Goal: Information Seeking & Learning: Find specific fact

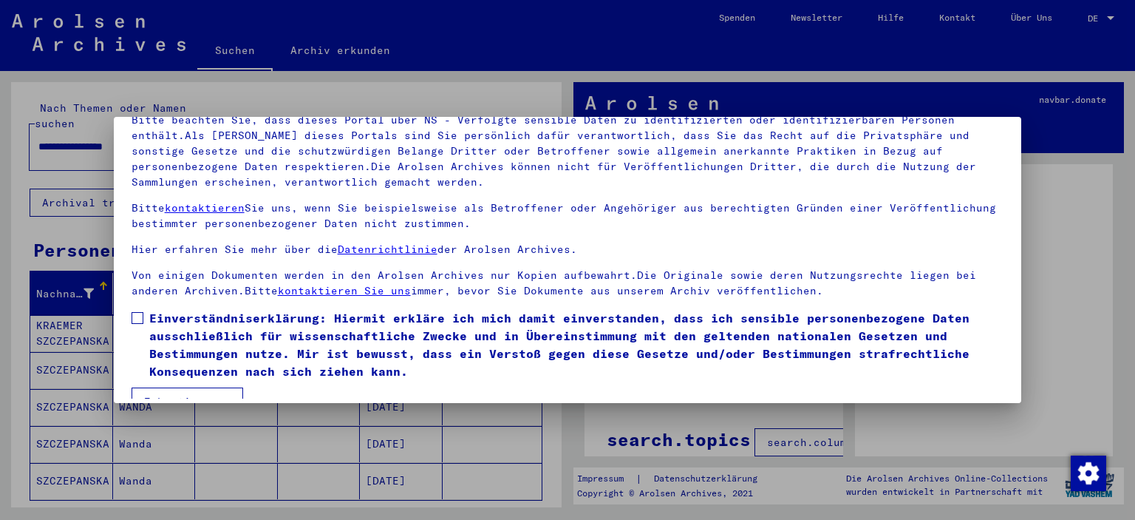
scroll to position [126, 0]
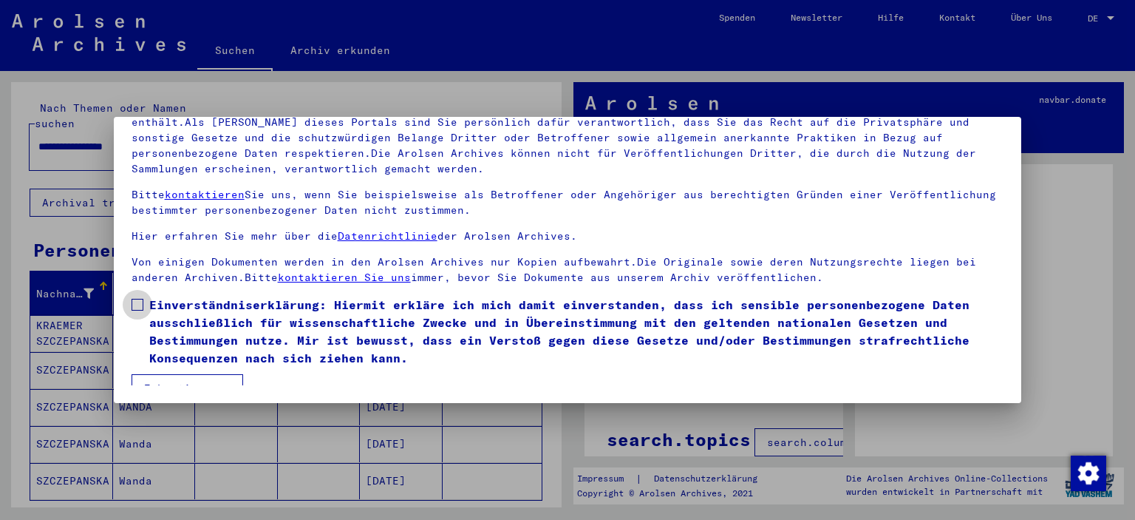
click at [134, 299] on span at bounding box center [138, 305] width 12 height 12
click at [163, 375] on button "Ich stimme zu" at bounding box center [188, 388] width 112 height 28
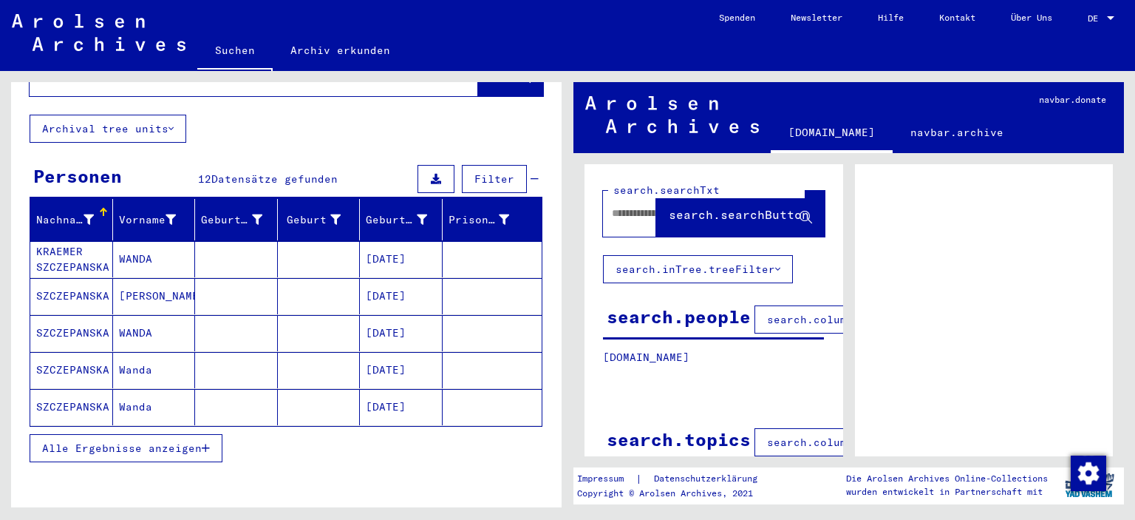
scroll to position [0, 0]
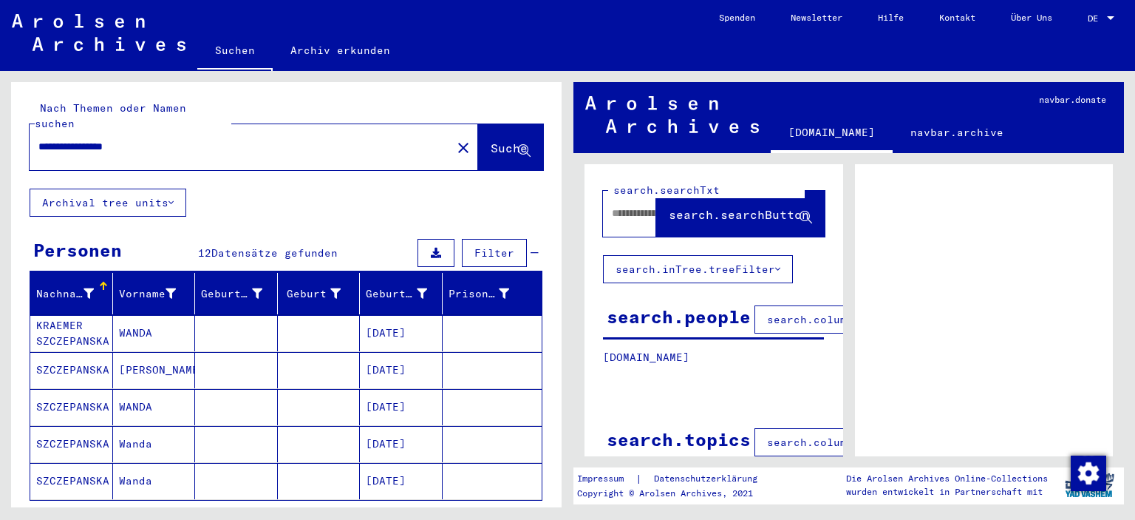
drag, startPoint x: 111, startPoint y: 135, endPoint x: 0, endPoint y: 129, distance: 111.1
click at [0, 129] on div "**********" at bounding box center [284, 289] width 568 height 436
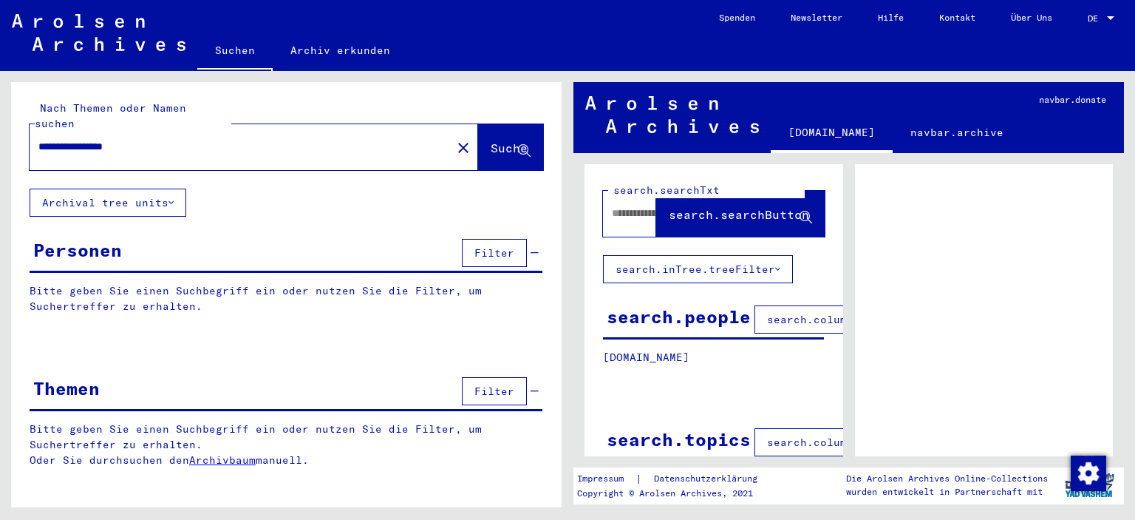
click at [92, 139] on input "**********" at bounding box center [240, 147] width 404 height 16
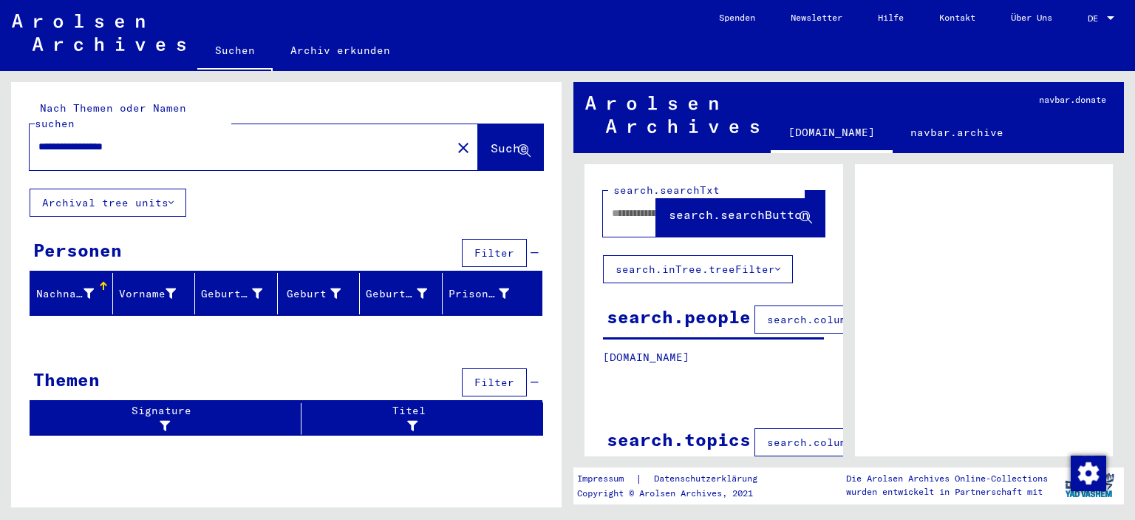
click at [153, 139] on input "**********" at bounding box center [240, 147] width 404 height 16
type input "**********"
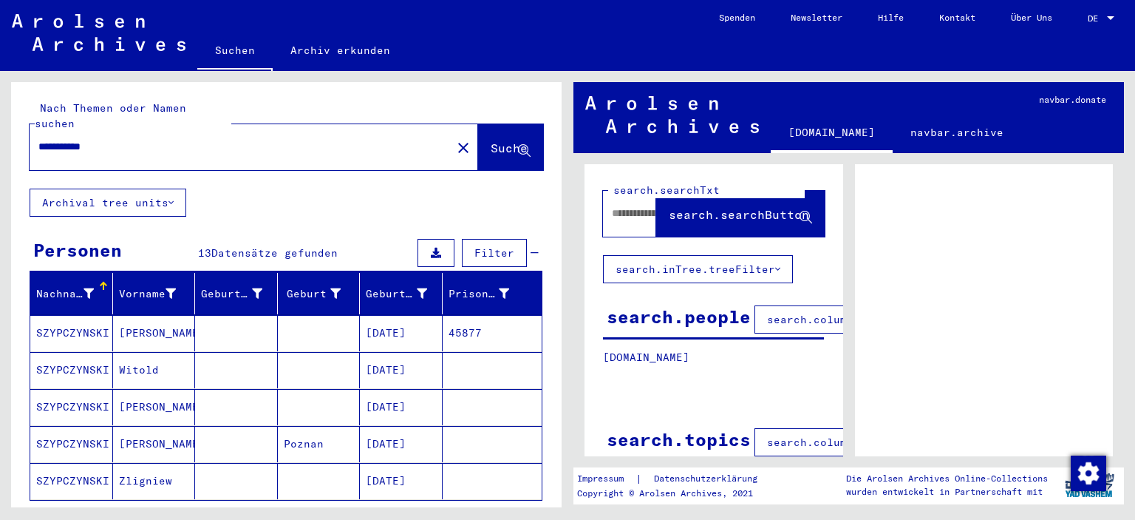
click at [92, 315] on mat-cell "SZYPCZYNSKI" at bounding box center [71, 333] width 83 height 36
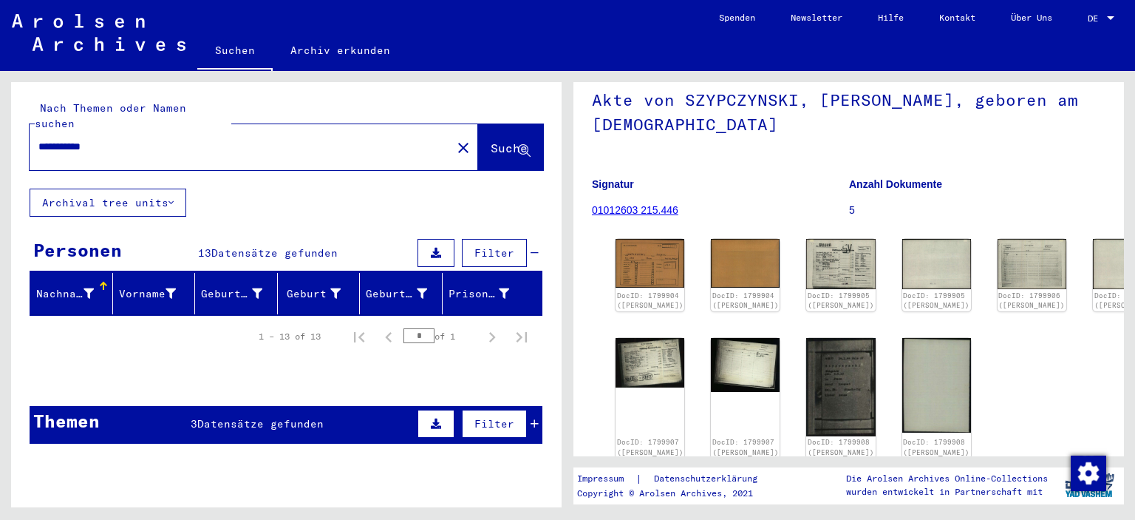
scroll to position [89, 0]
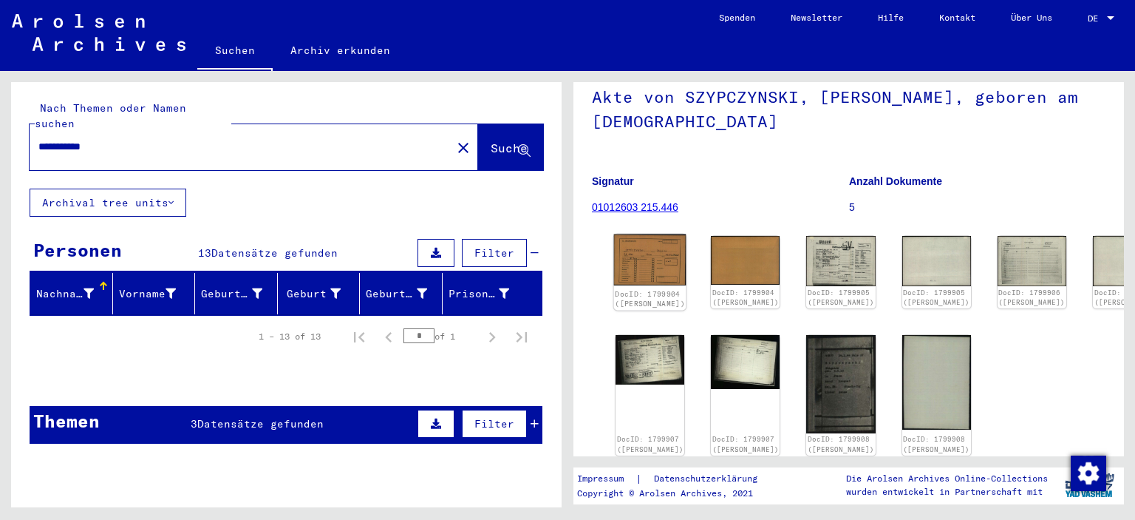
click at [639, 282] on img at bounding box center [650, 260] width 72 height 52
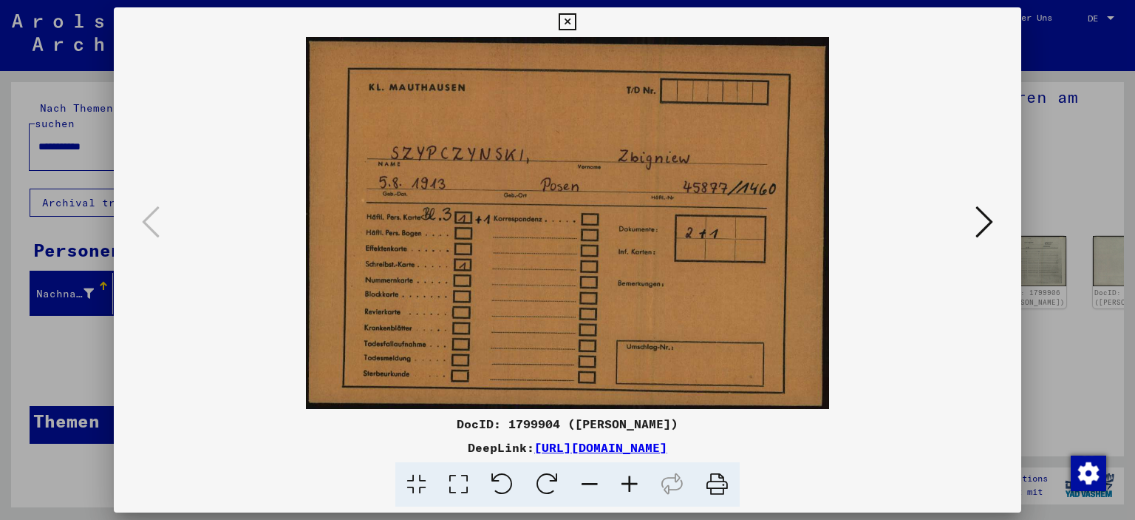
click at [985, 236] on icon at bounding box center [985, 221] width 18 height 35
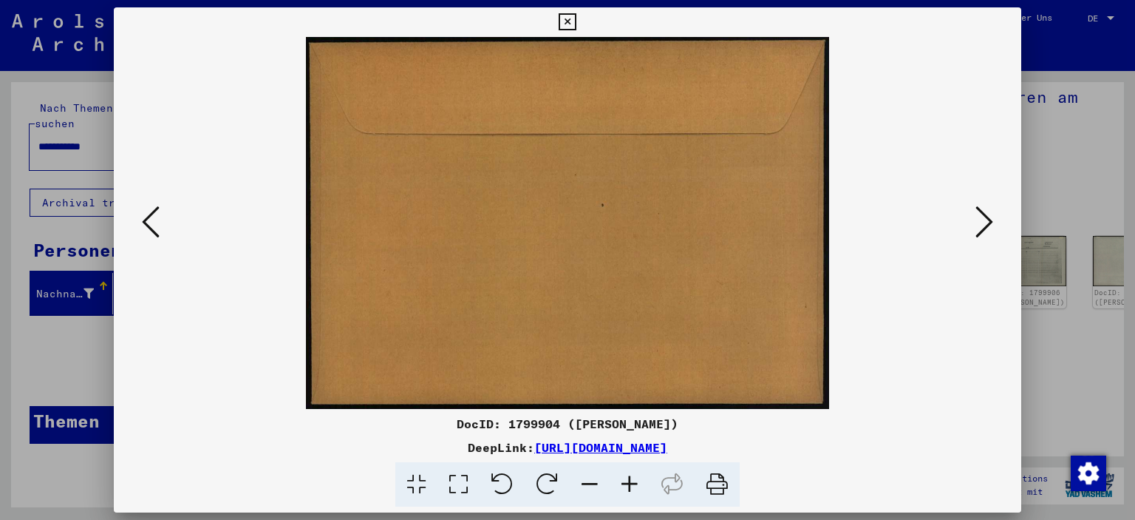
click at [985, 236] on icon at bounding box center [985, 221] width 18 height 35
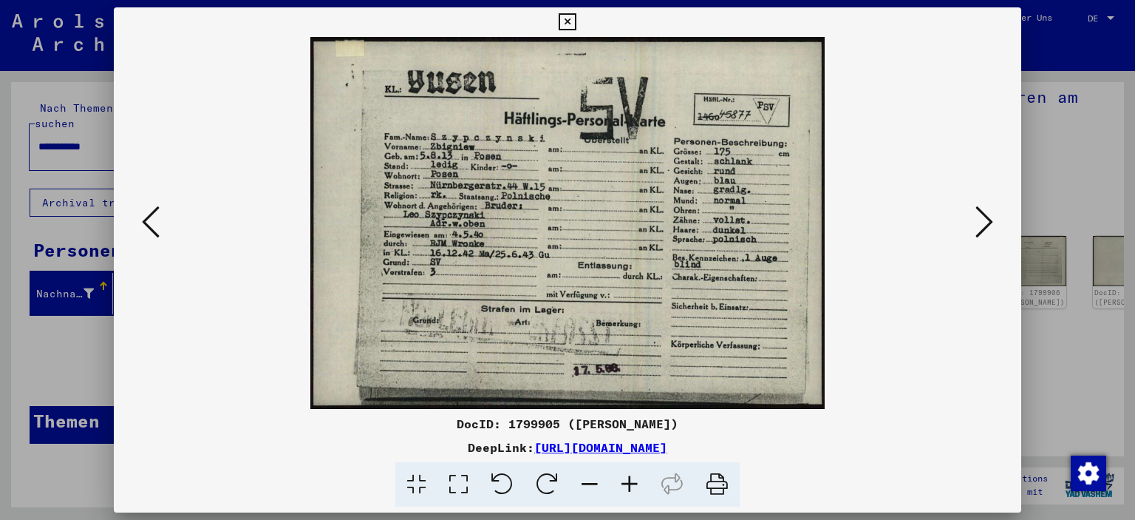
click at [985, 236] on icon at bounding box center [985, 221] width 18 height 35
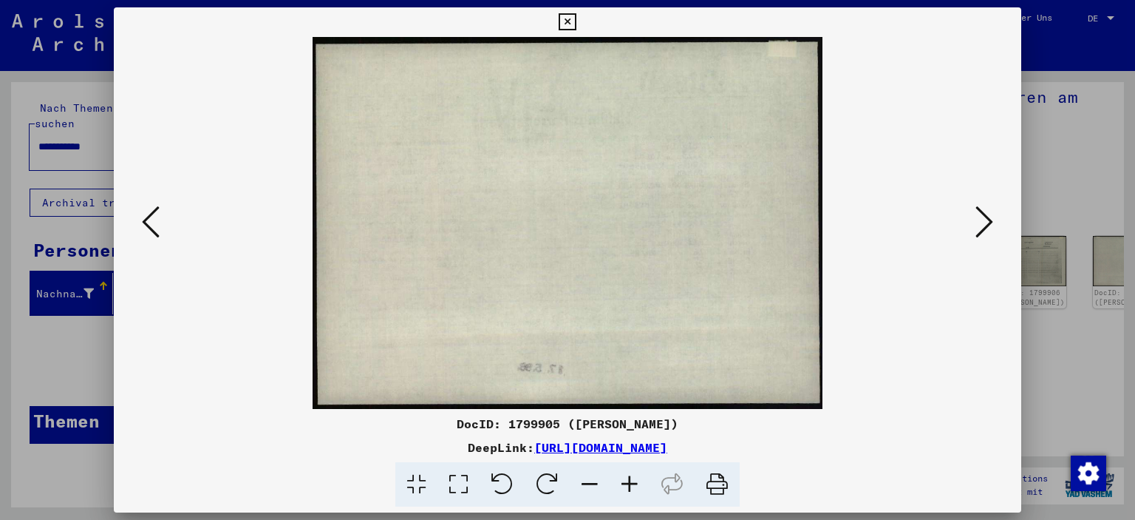
click at [985, 236] on icon at bounding box center [985, 221] width 18 height 35
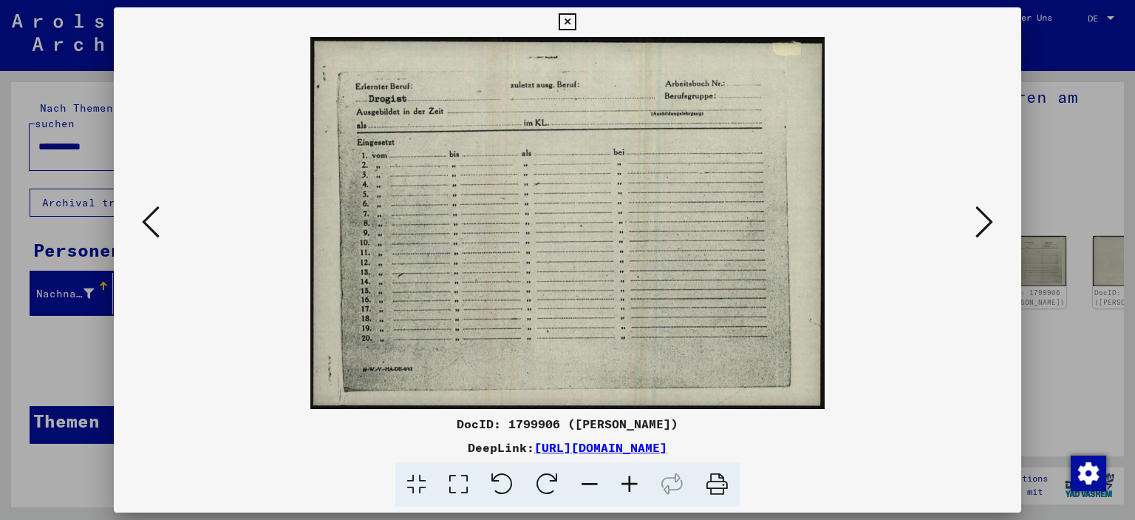
click at [985, 236] on icon at bounding box center [985, 221] width 18 height 35
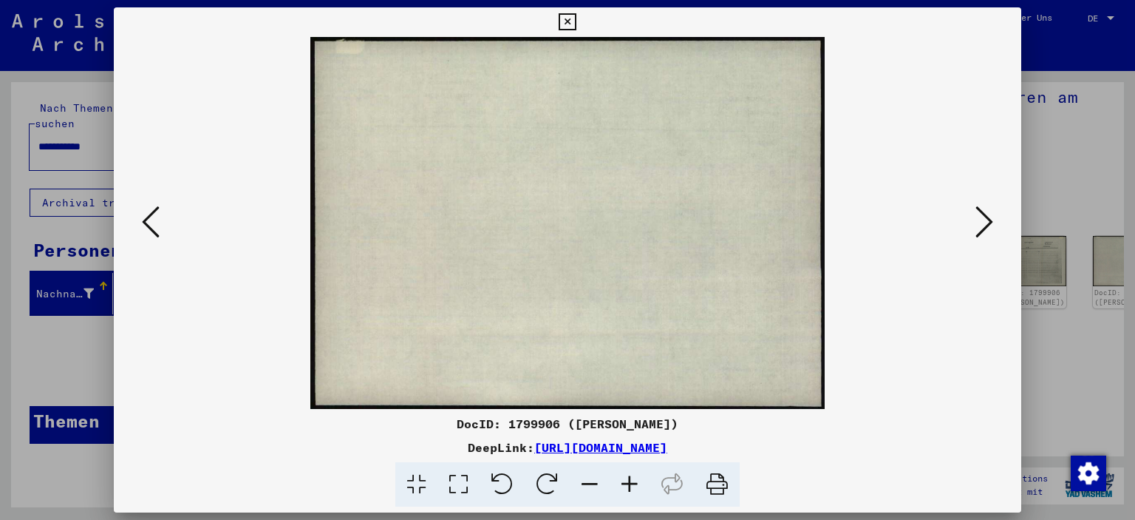
click at [985, 236] on icon at bounding box center [985, 221] width 18 height 35
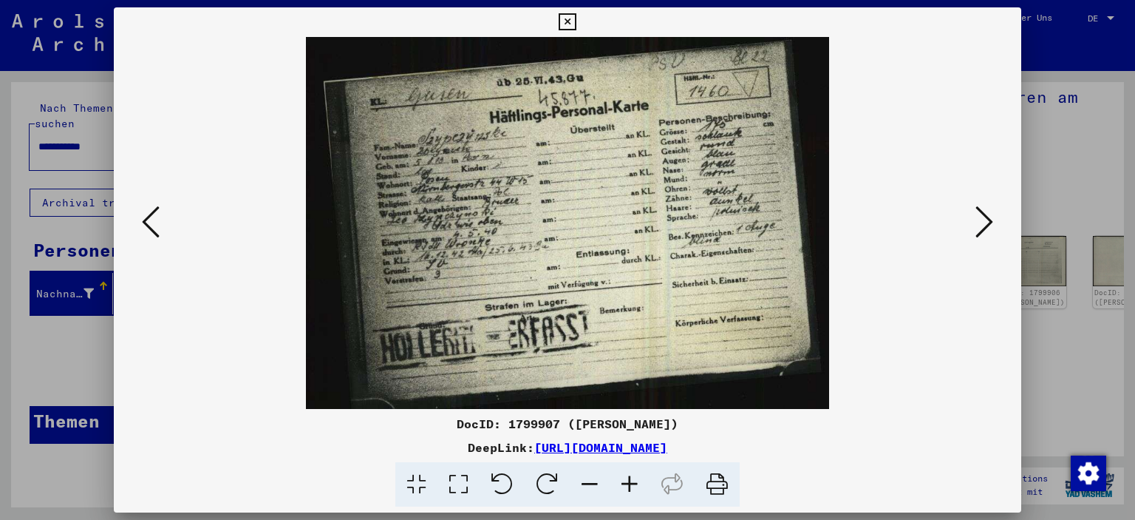
click at [985, 236] on icon at bounding box center [985, 221] width 18 height 35
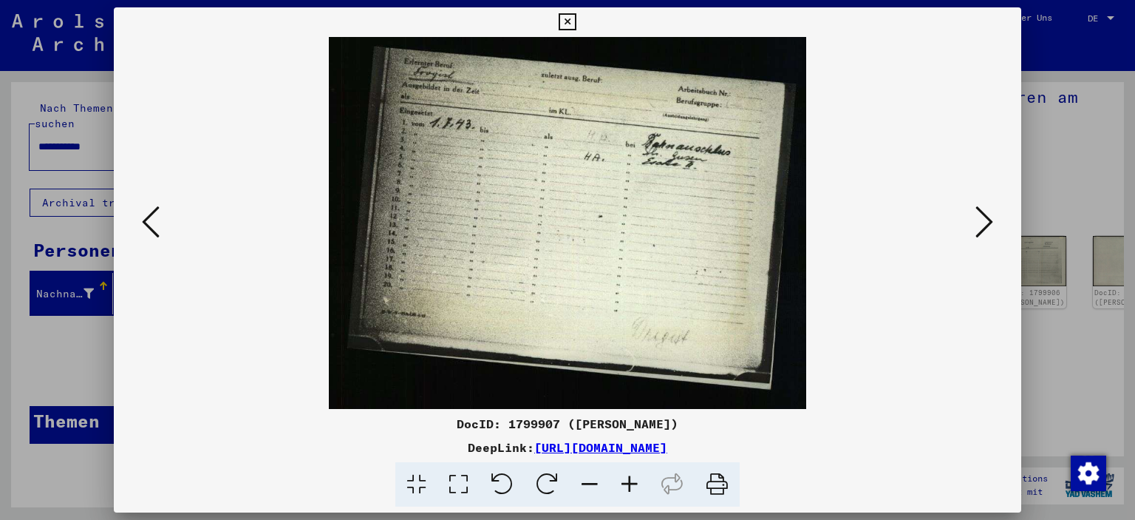
click at [985, 236] on icon at bounding box center [985, 221] width 18 height 35
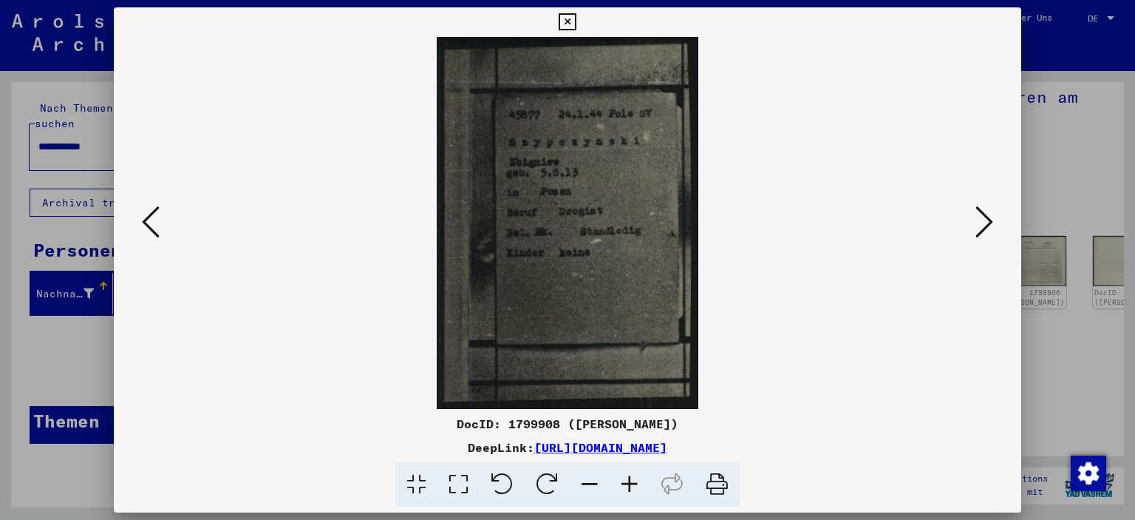
click at [985, 236] on icon at bounding box center [985, 221] width 18 height 35
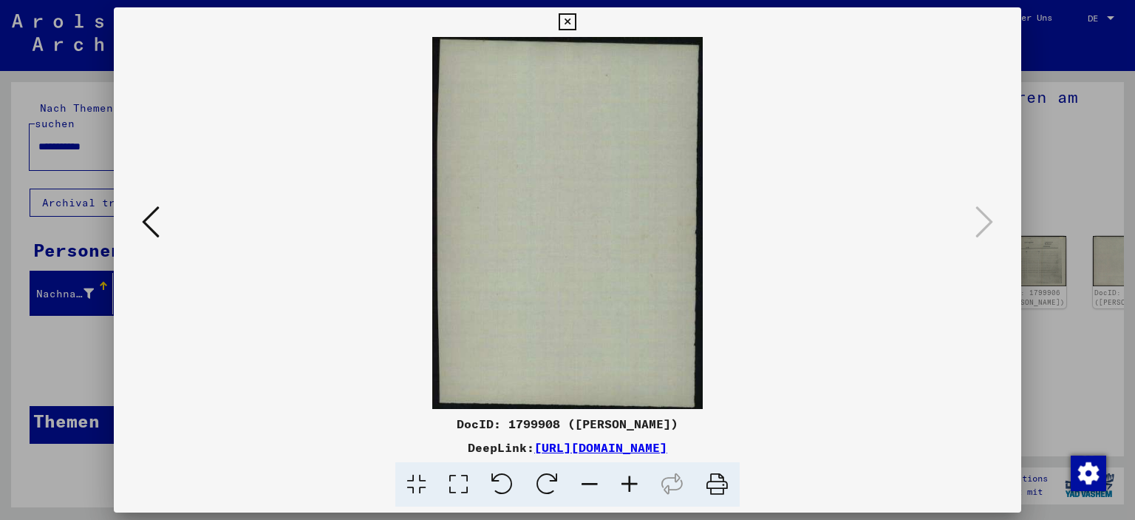
click at [571, 23] on icon at bounding box center [567, 22] width 17 height 18
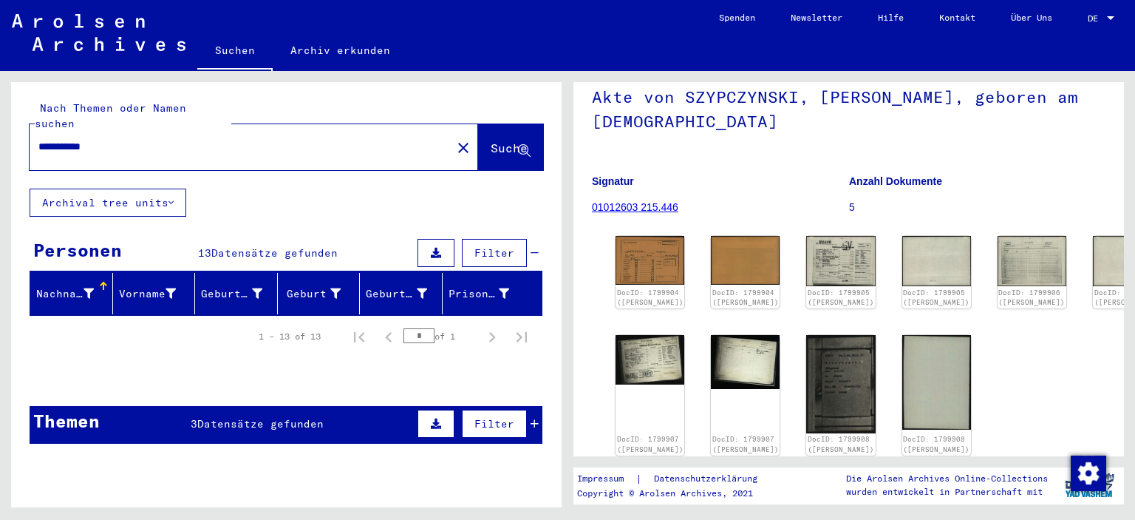
click at [84, 286] on div at bounding box center [89, 294] width 10 height 16
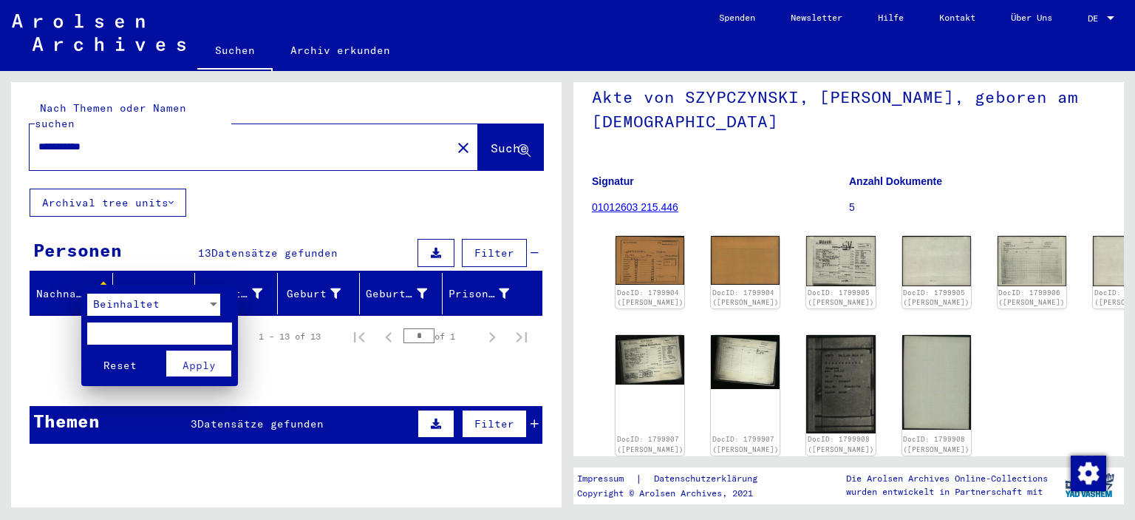
click at [82, 269] on div at bounding box center [567, 260] width 1135 height 520
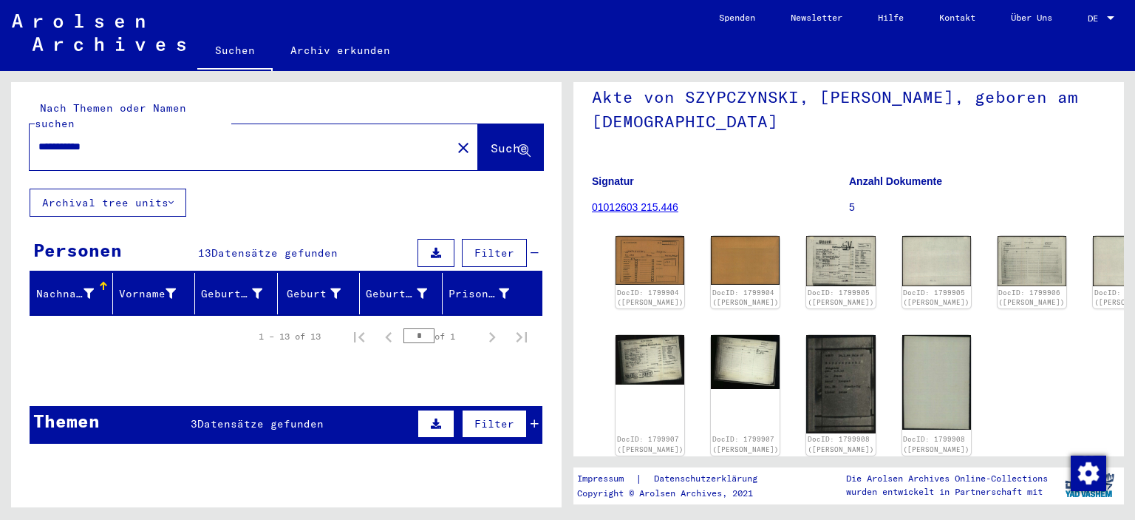
click at [51, 316] on div "1 – 13 of 13 * of 1" at bounding box center [286, 336] width 513 height 41
drag, startPoint x: 556, startPoint y: 370, endPoint x: 225, endPoint y: 126, distance: 411.3
click at [225, 139] on input "**********" at bounding box center [240, 147] width 404 height 16
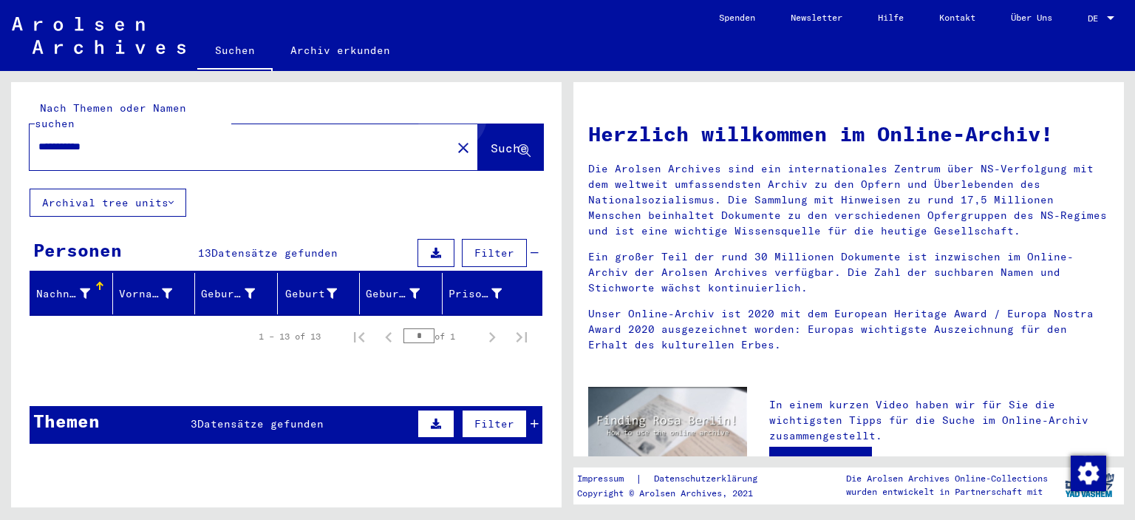
click at [494, 124] on button "Suche" at bounding box center [510, 147] width 65 height 46
click at [384, 139] on input "**********" at bounding box center [235, 147] width 395 height 16
click at [279, 246] on span "Datensätze gefunden" at bounding box center [274, 252] width 126 height 13
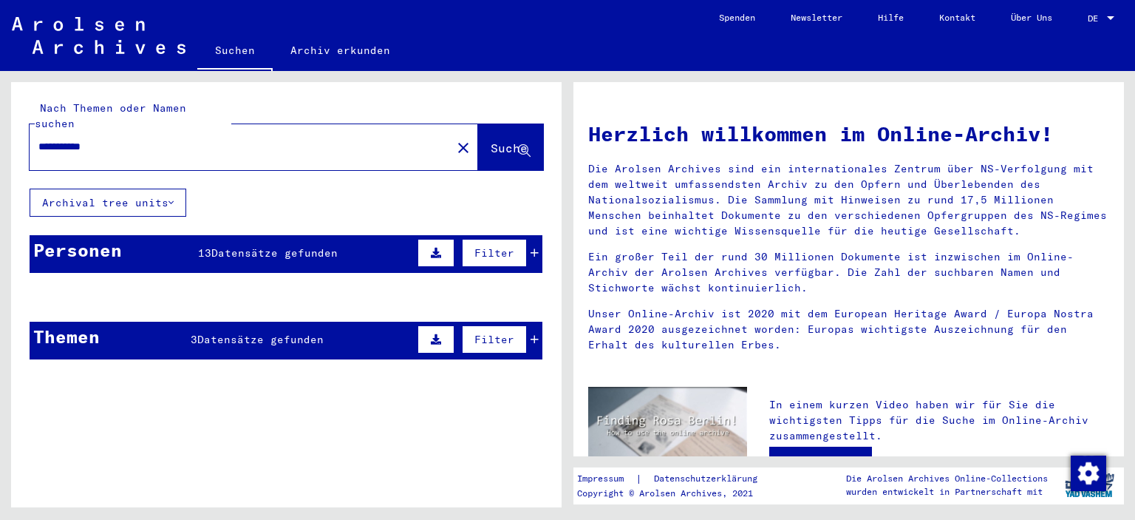
click at [279, 246] on span "Datensätze gefunden" at bounding box center [274, 252] width 126 height 13
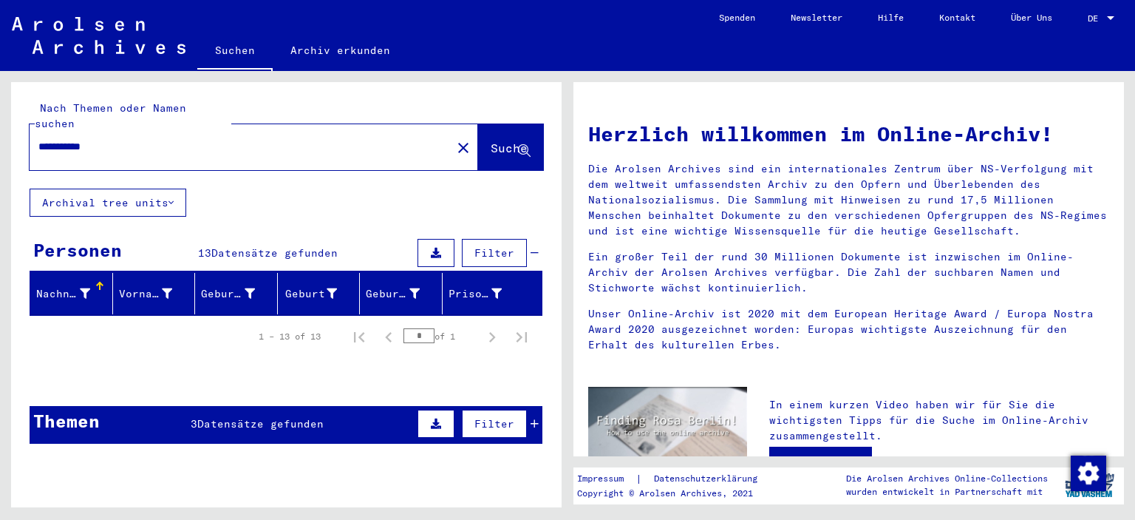
click at [174, 147] on div "**********" at bounding box center [232, 146] width 404 height 33
click at [110, 139] on input "**********" at bounding box center [235, 147] width 395 height 16
click at [237, 40] on link "Suchen" at bounding box center [234, 52] width 75 height 38
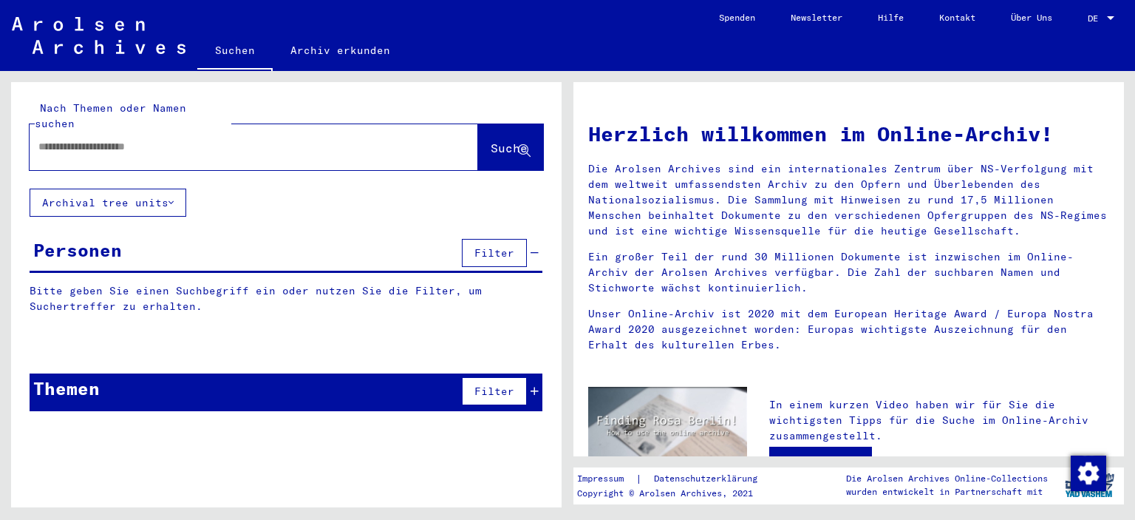
click at [237, 139] on input "text" at bounding box center [235, 147] width 395 height 16
type input "**********"
click at [503, 140] on span "Suche" at bounding box center [509, 147] width 37 height 15
click at [287, 139] on input "**********" at bounding box center [235, 147] width 395 height 16
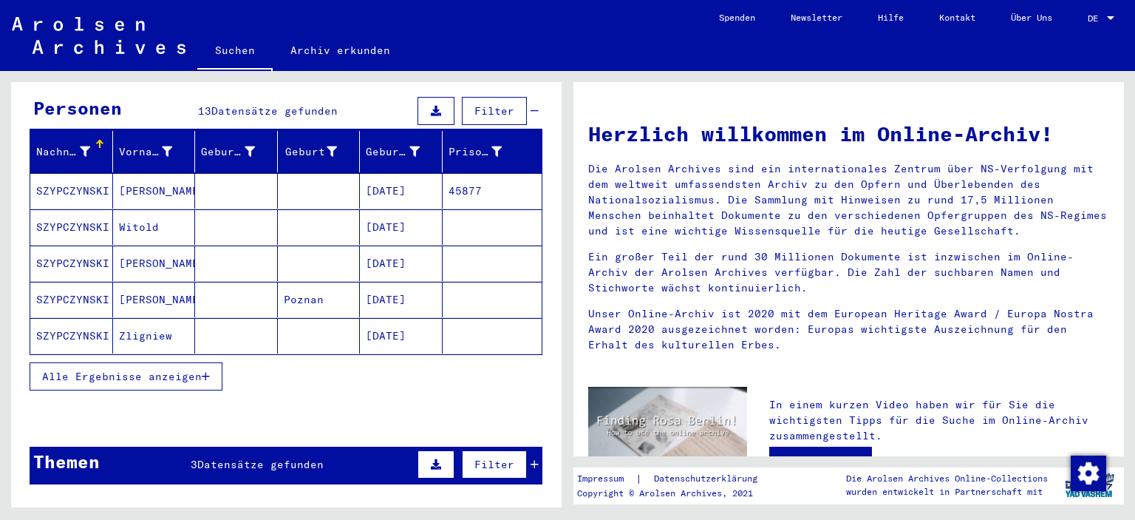
scroll to position [143, 0]
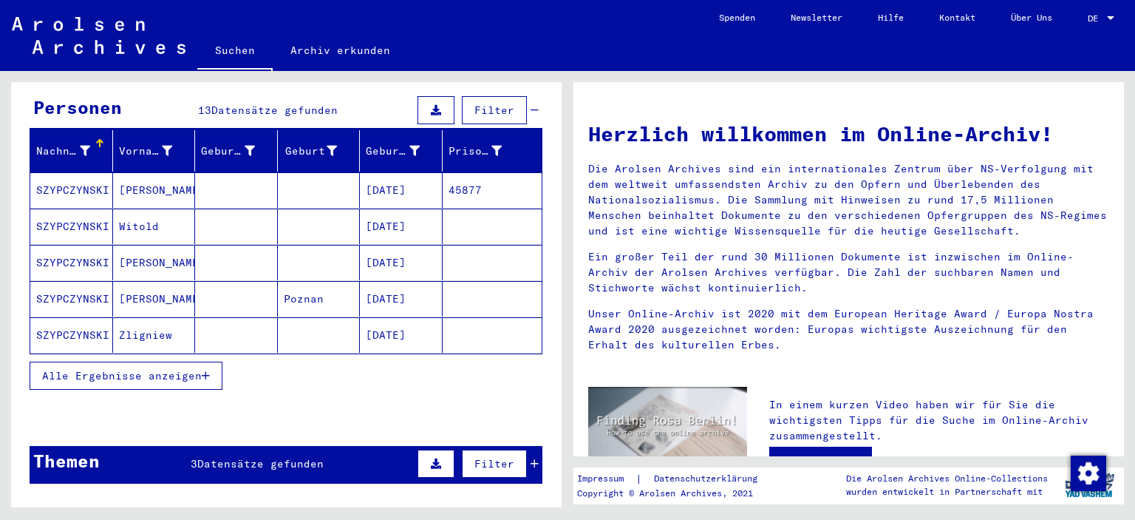
click at [212, 361] on button "Alle Ergebnisse anzeigen" at bounding box center [126, 375] width 193 height 28
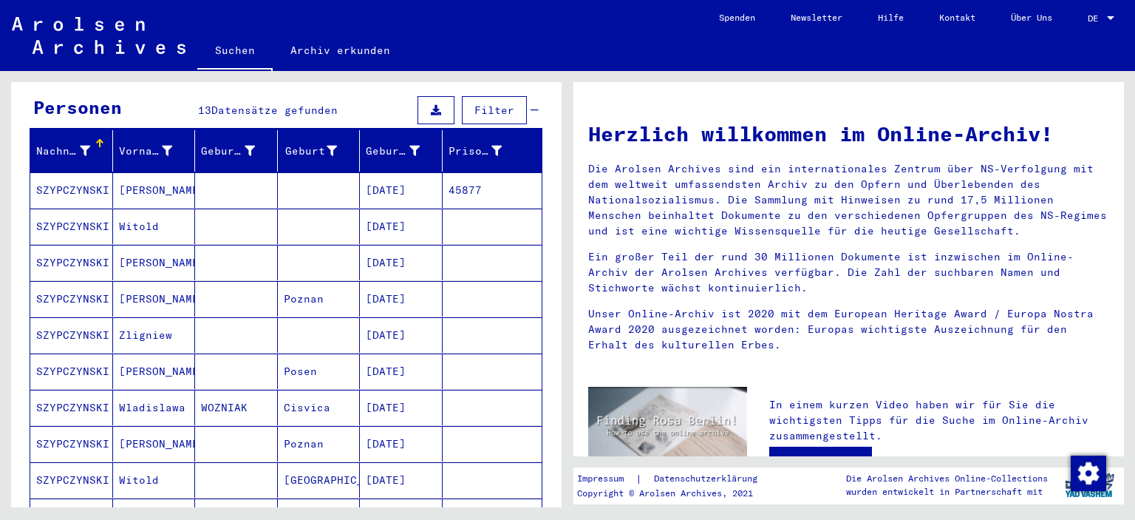
click at [95, 393] on mat-cell "SZYPCZYNSKI" at bounding box center [71, 407] width 83 height 35
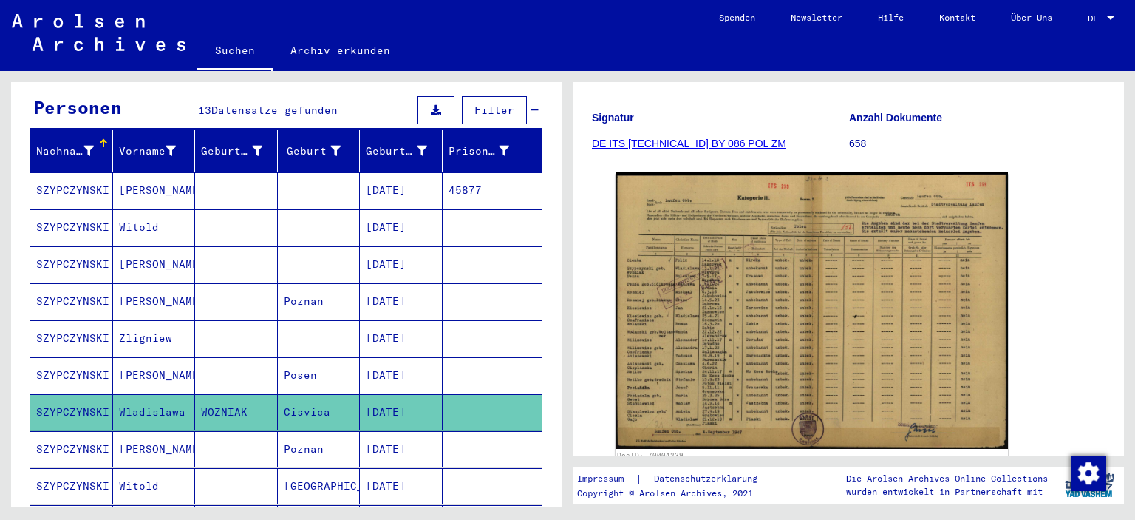
scroll to position [201, 0]
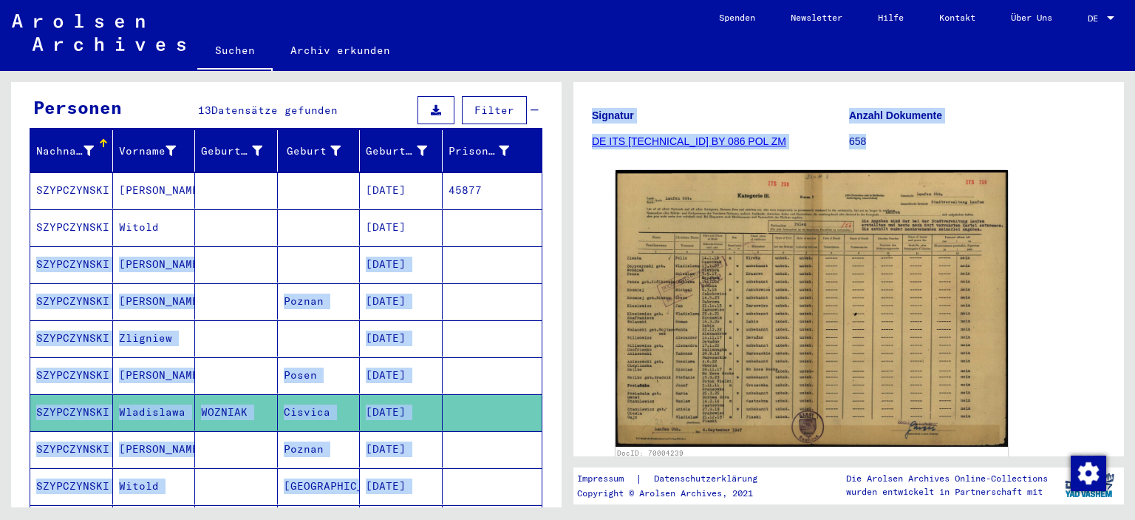
drag, startPoint x: 564, startPoint y: 212, endPoint x: 582, endPoint y: 316, distance: 105.7
click at [582, 71] on div "**********" at bounding box center [567, 71] width 1135 height 0
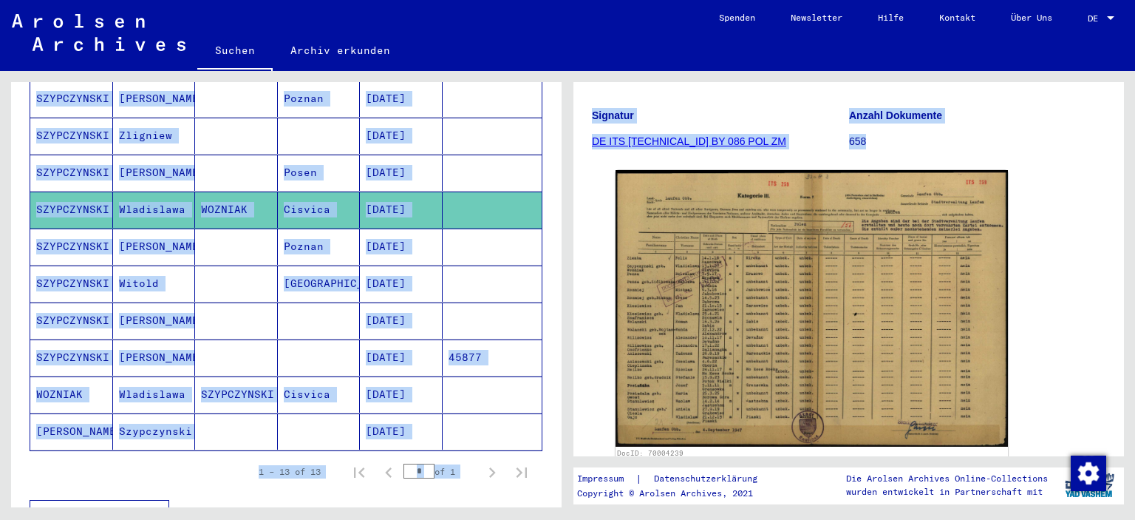
scroll to position [365, 0]
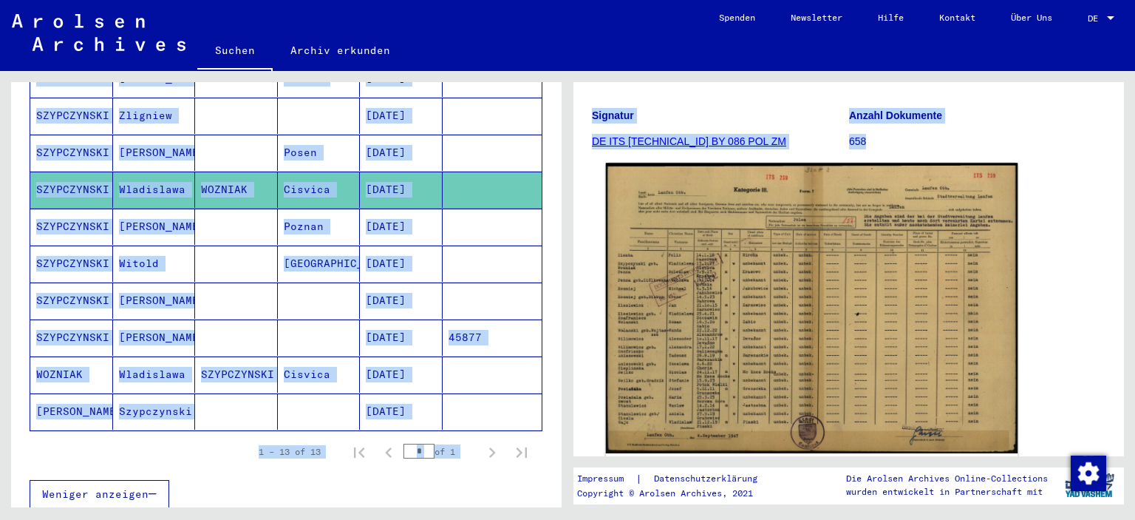
click at [846, 276] on img at bounding box center [812, 308] width 412 height 291
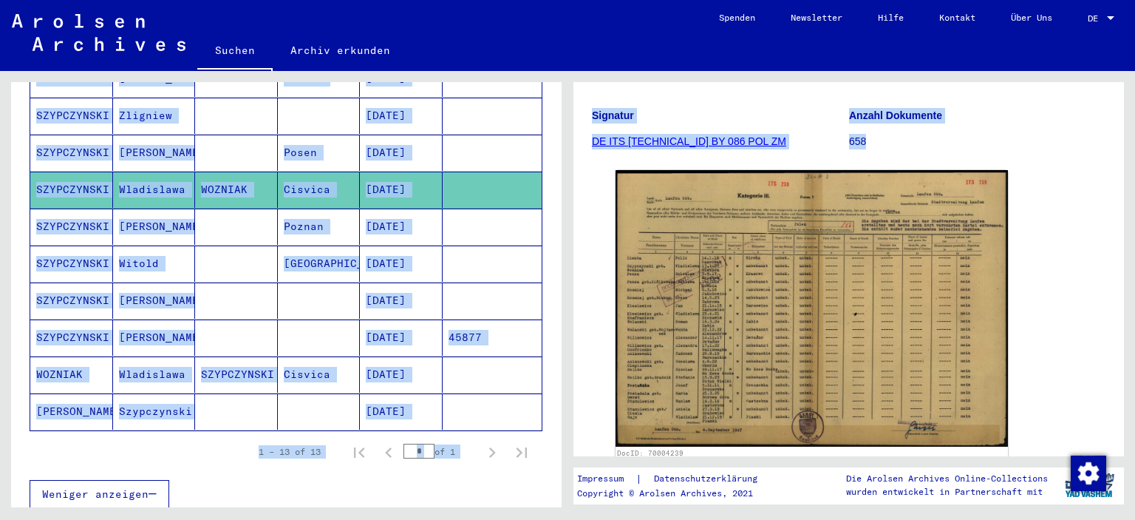
click at [82, 358] on mat-cell "WOZNIAK" at bounding box center [71, 374] width 83 height 36
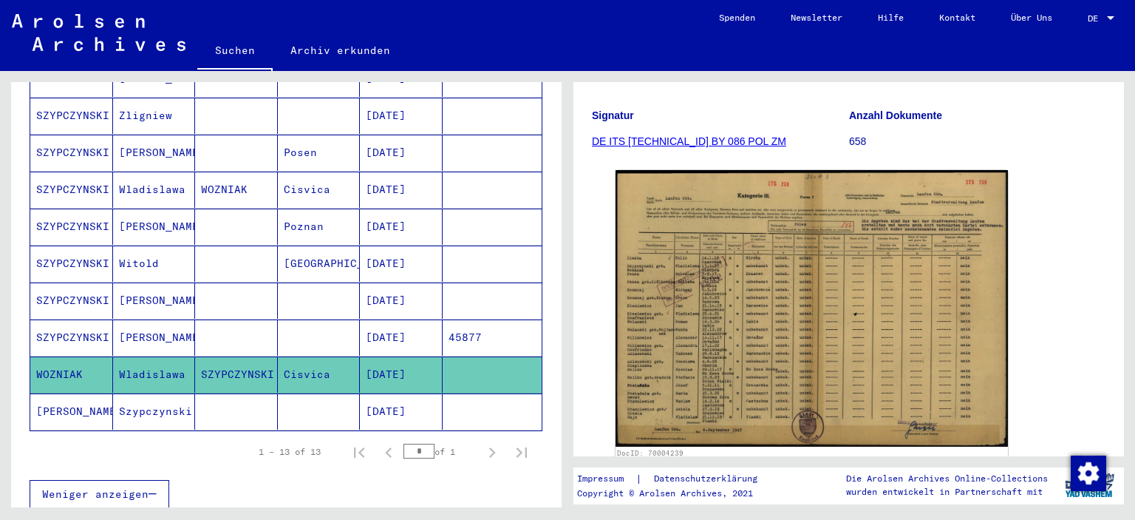
click at [252, 356] on mat-cell "SZYPCZYNSKI" at bounding box center [236, 374] width 83 height 36
click at [79, 356] on mat-cell "WOZNIAK" at bounding box center [71, 374] width 83 height 36
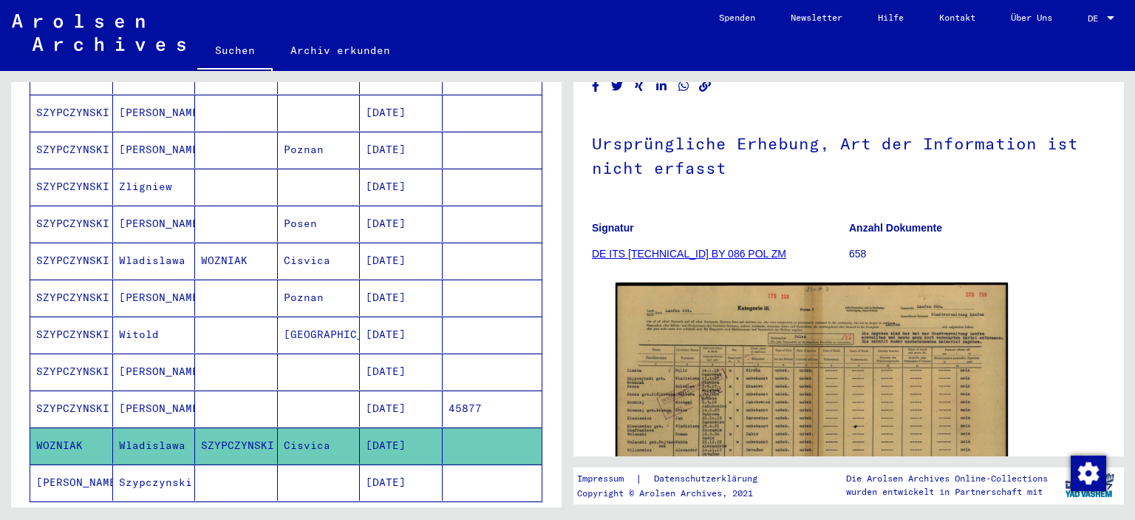
scroll to position [297, 0]
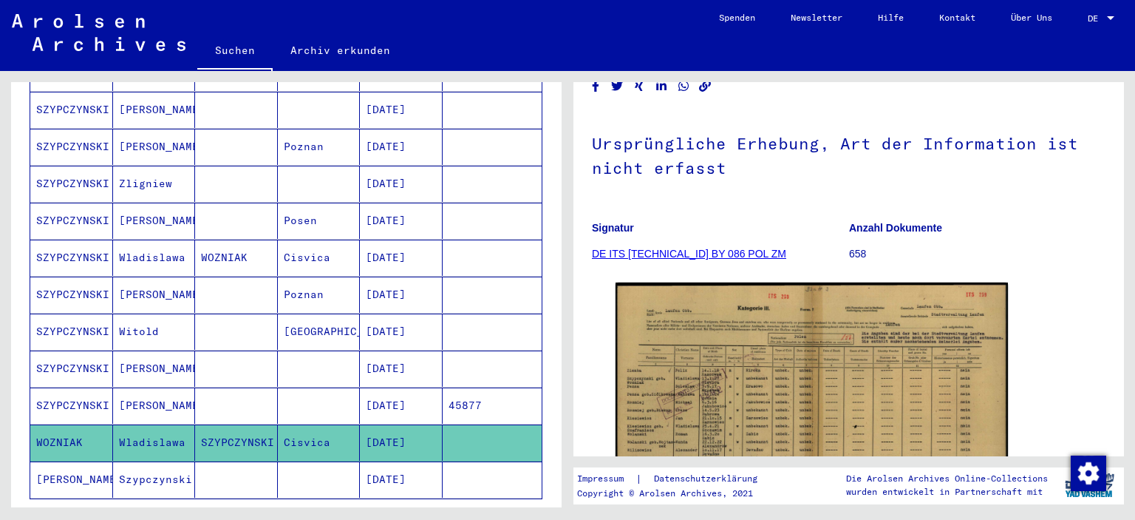
click at [128, 424] on mat-cell "Wladislawa" at bounding box center [154, 442] width 83 height 36
click at [413, 428] on mat-cell "[DATE]" at bounding box center [401, 442] width 83 height 36
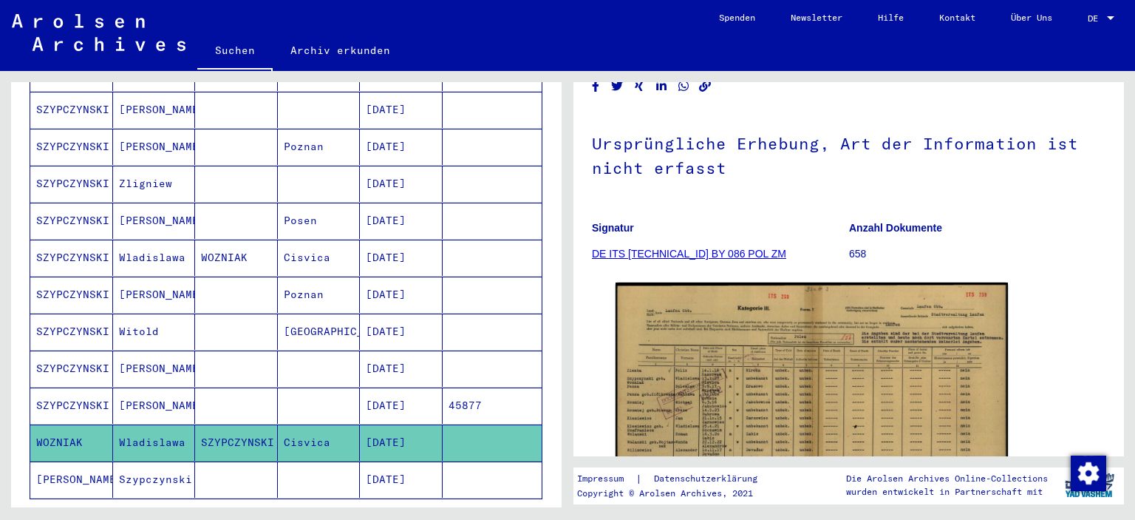
click at [65, 424] on mat-cell "WOZNIAK" at bounding box center [71, 442] width 83 height 36
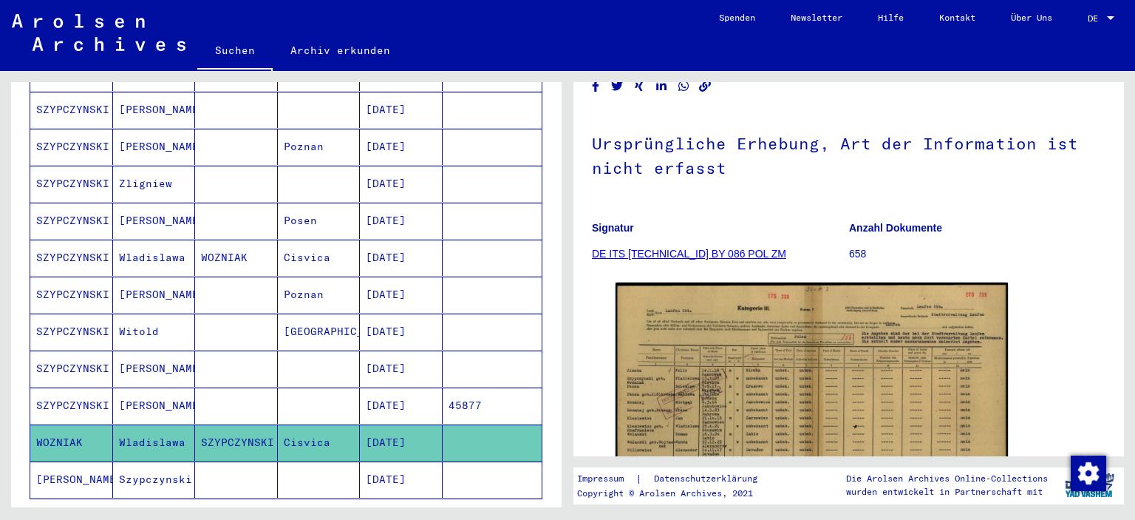
click at [154, 239] on mat-cell "Wladislawa" at bounding box center [154, 257] width 83 height 36
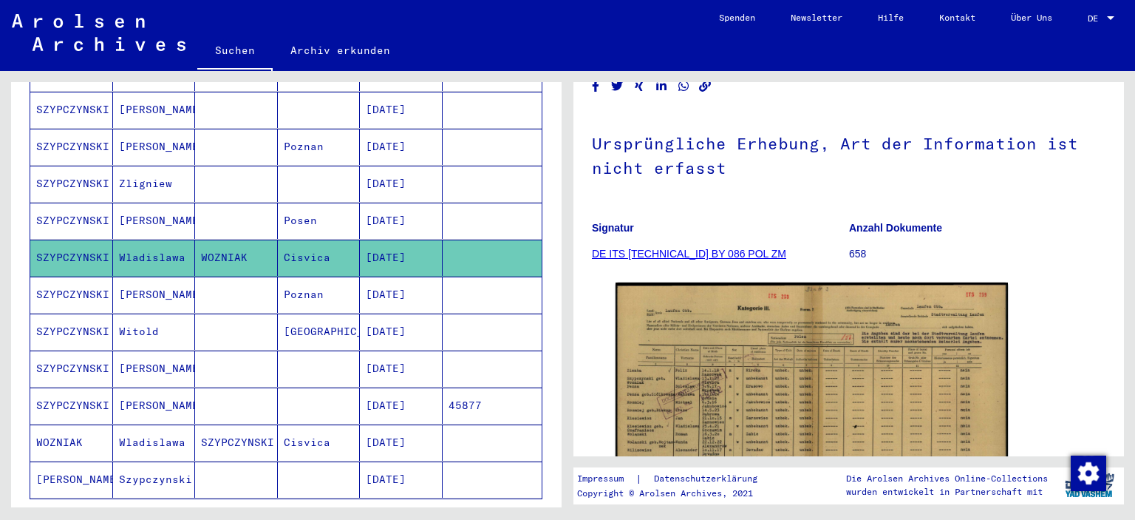
click at [109, 203] on mat-cell "SZYPCZYNSKI" at bounding box center [71, 221] width 83 height 36
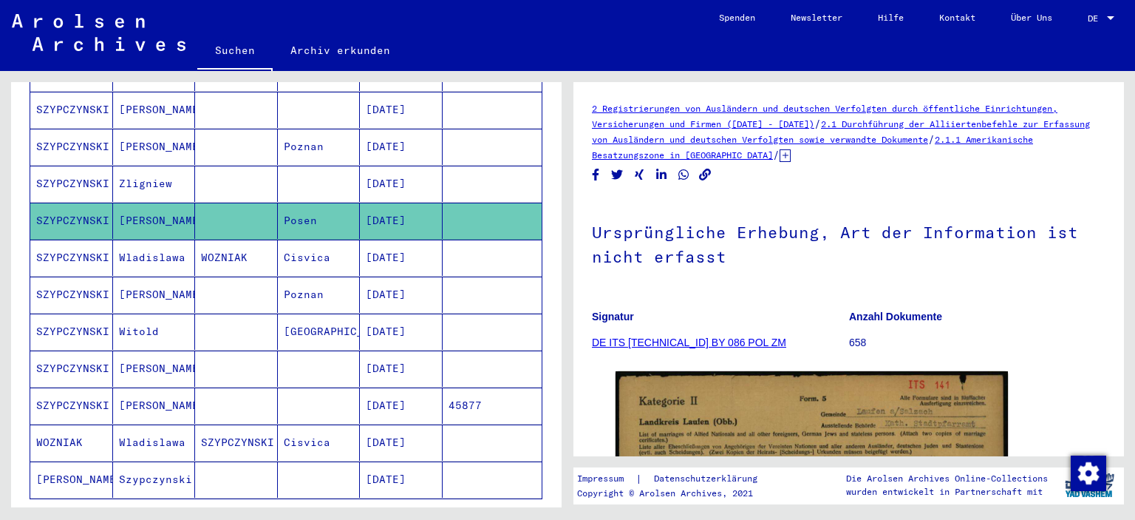
click at [56, 424] on mat-cell "WOZNIAK" at bounding box center [71, 442] width 83 height 36
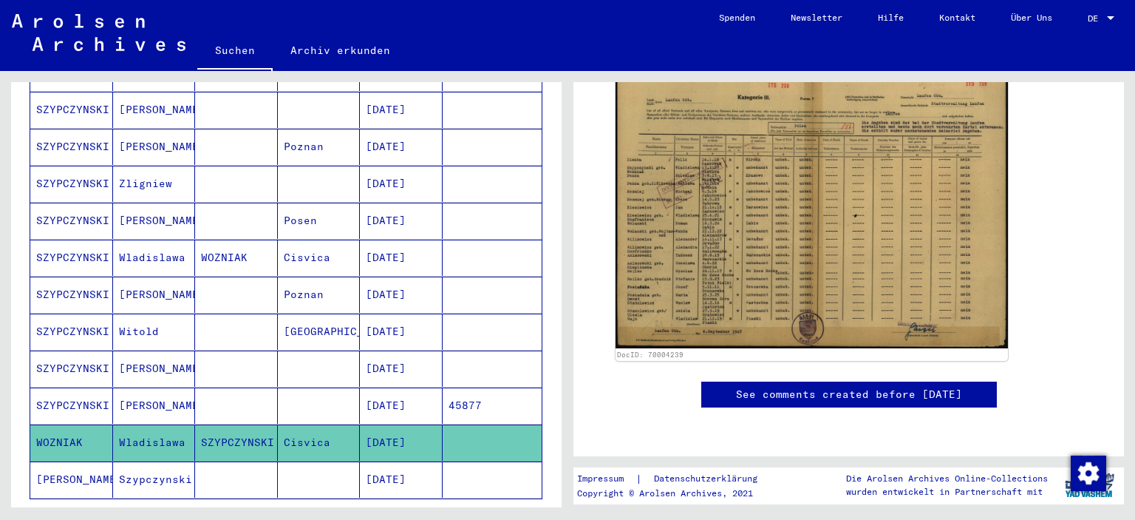
scroll to position [302, 0]
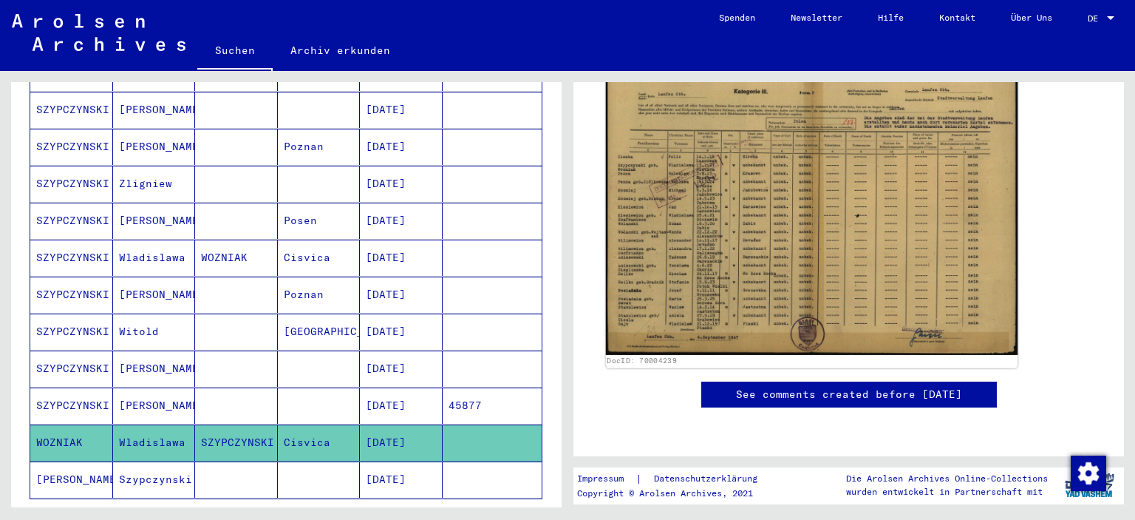
click at [823, 223] on img at bounding box center [812, 209] width 412 height 291
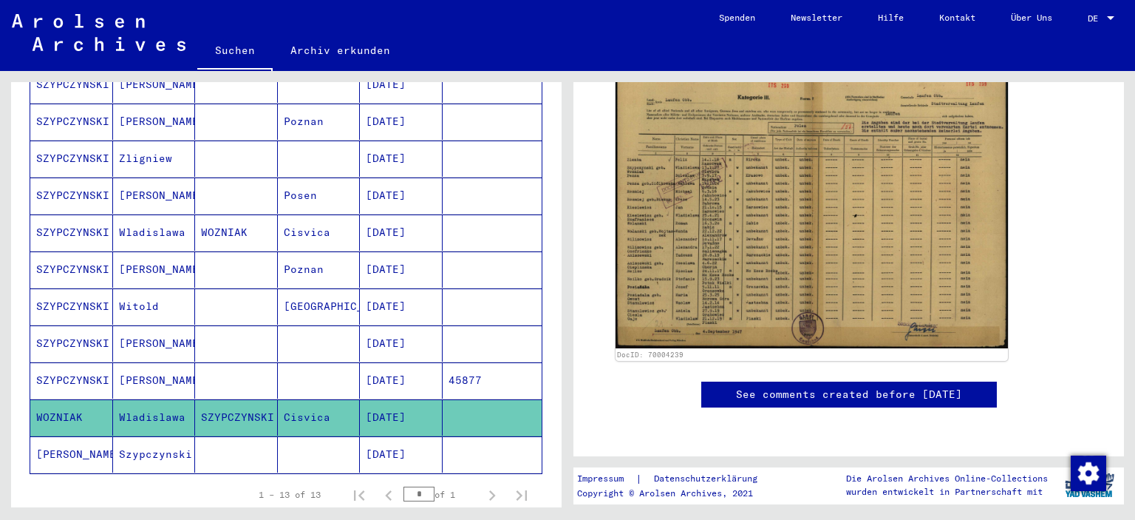
scroll to position [319, 0]
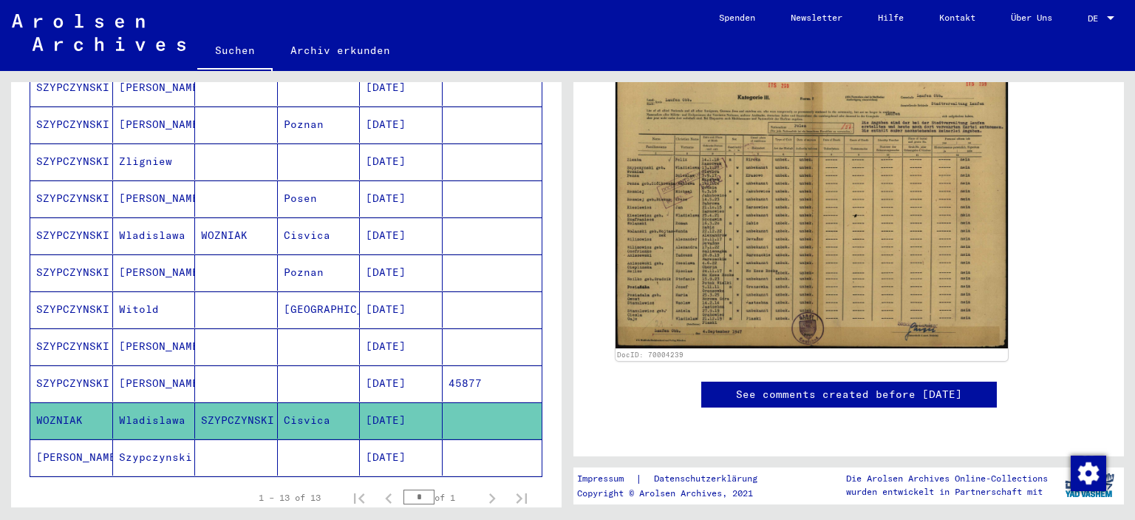
click at [95, 440] on mat-cell "[PERSON_NAME]" at bounding box center [71, 457] width 83 height 36
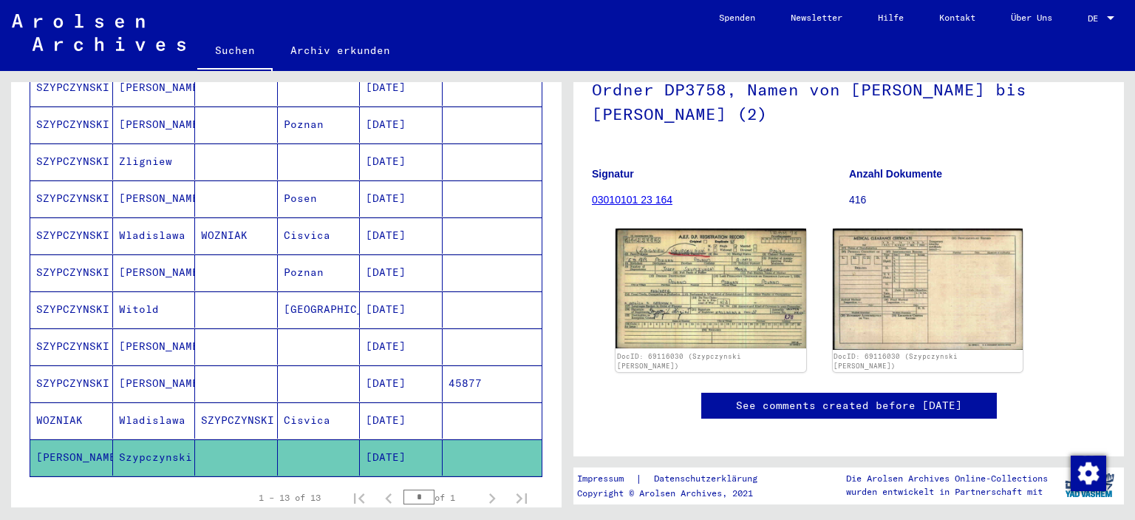
scroll to position [131, 0]
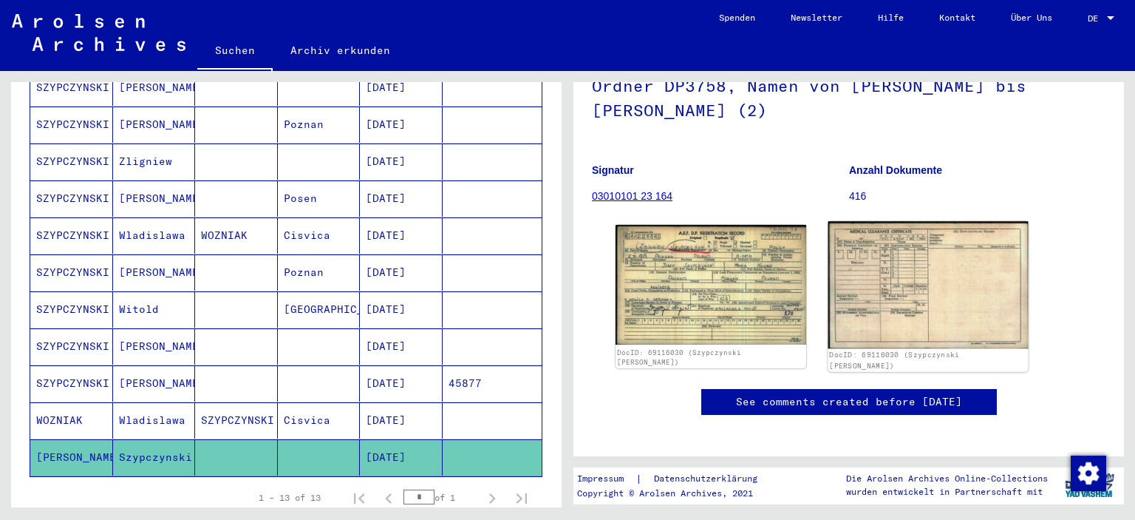
click at [954, 282] on img at bounding box center [928, 284] width 200 height 127
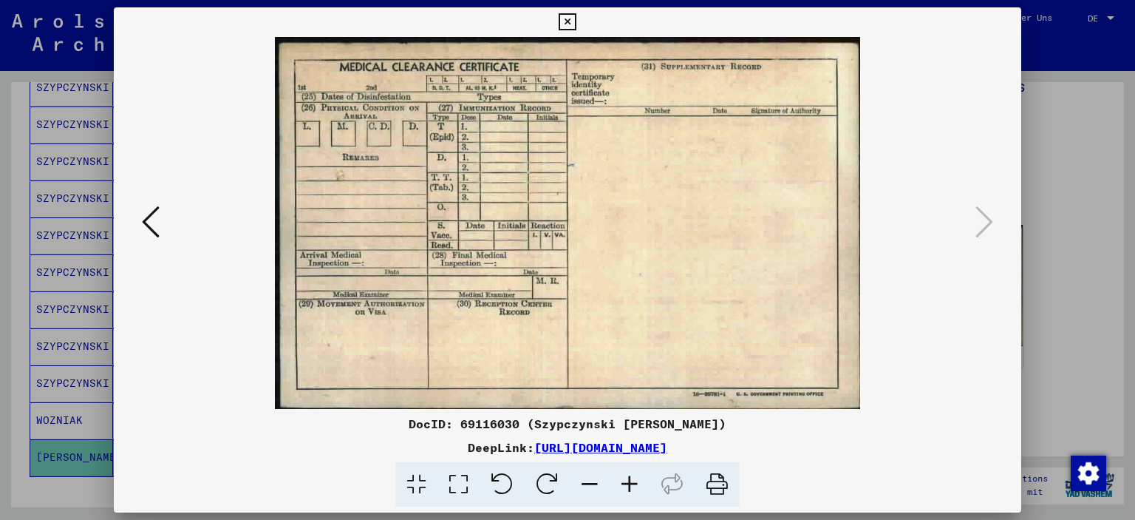
click at [162, 228] on button at bounding box center [150, 223] width 27 height 42
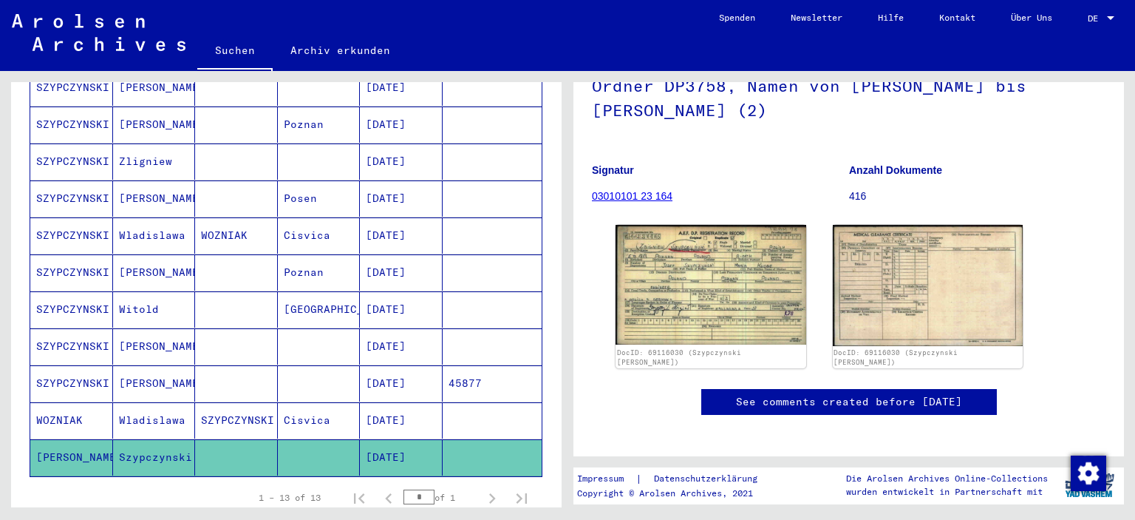
click at [89, 254] on mat-cell "SZYPCZYNSKI" at bounding box center [71, 272] width 83 height 36
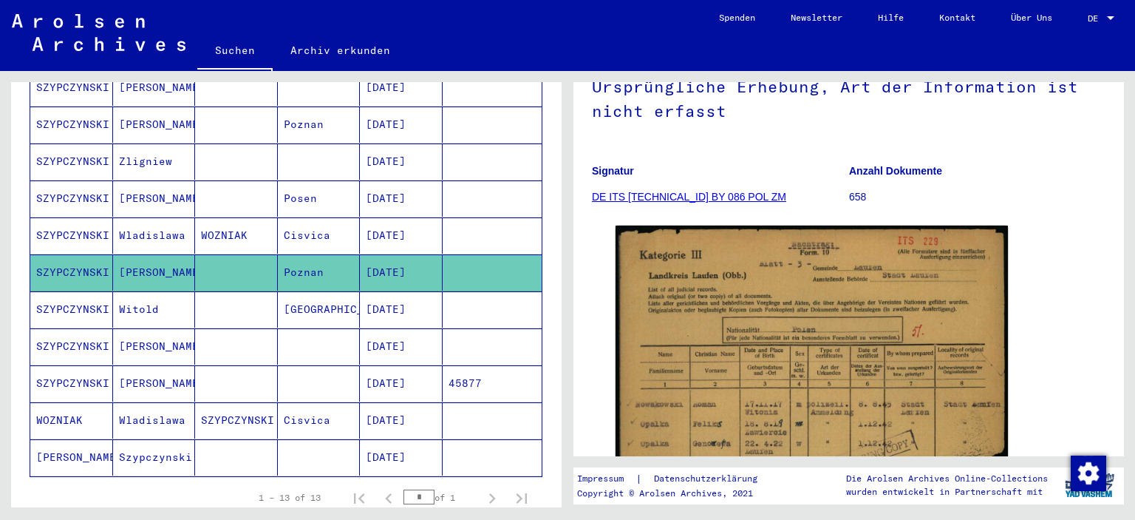
scroll to position [208, 0]
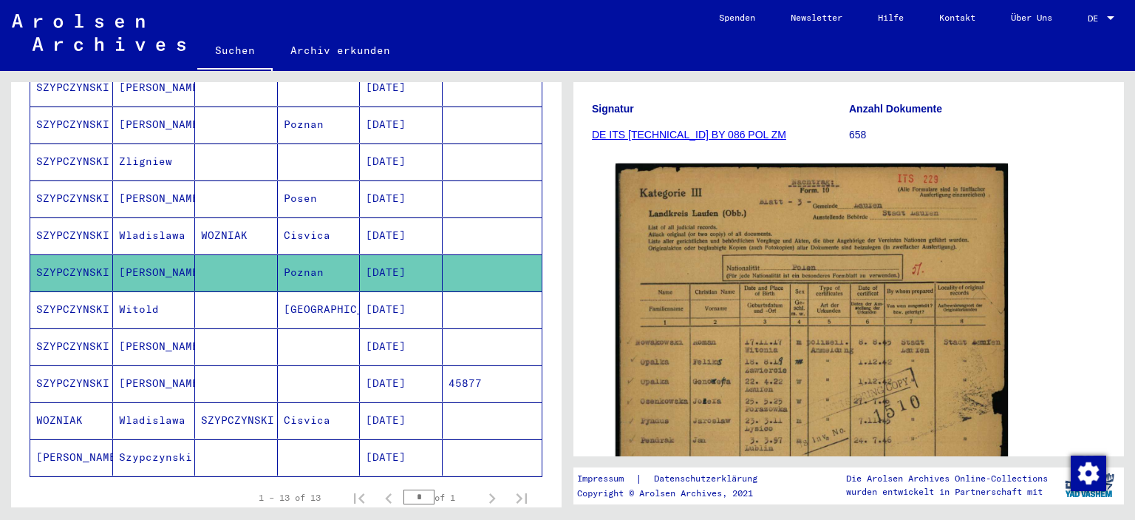
drag, startPoint x: 1135, startPoint y: 166, endPoint x: 1135, endPoint y: 197, distance: 31.0
click at [1135, 197] on div "2 Registrierungen von Ausländern und deutschen Verfolgten durch öffentliche Ein…" at bounding box center [852, 289] width 568 height 436
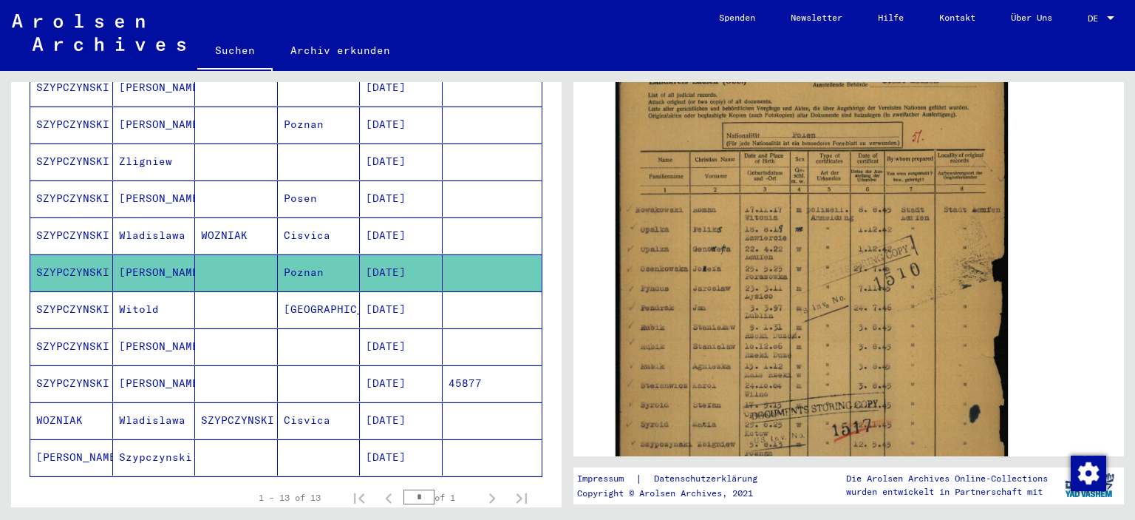
scroll to position [342, 0]
click at [156, 370] on mat-cell "[PERSON_NAME]" at bounding box center [154, 383] width 83 height 36
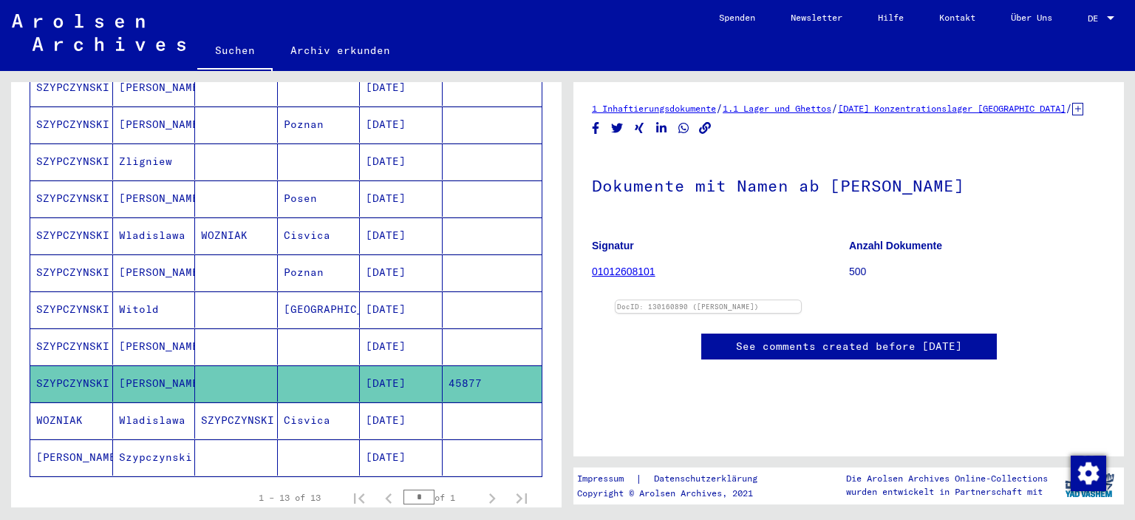
scroll to position [105, 0]
click at [159, 108] on mat-cell "[PERSON_NAME]" at bounding box center [154, 124] width 83 height 36
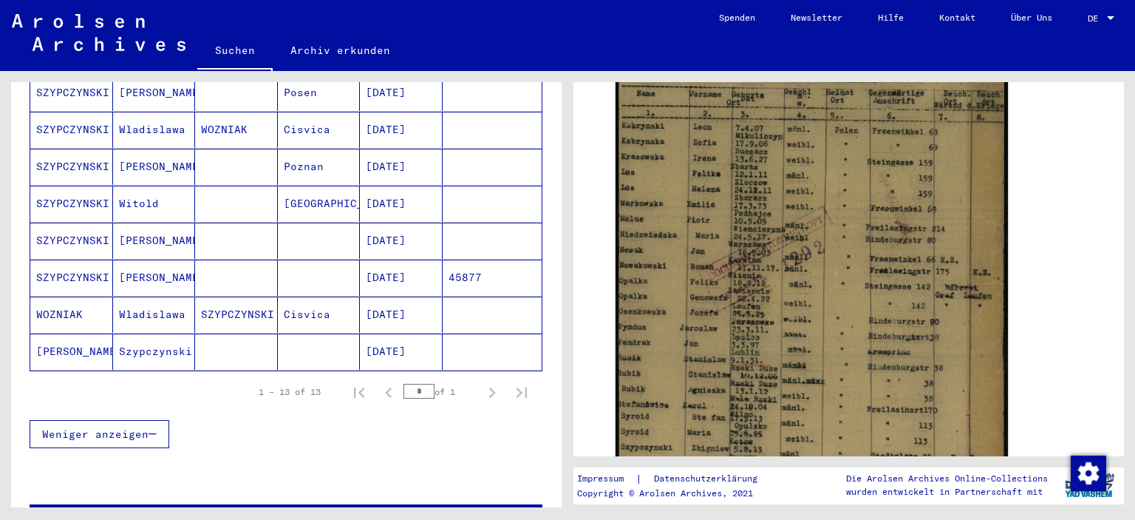
scroll to position [372, 0]
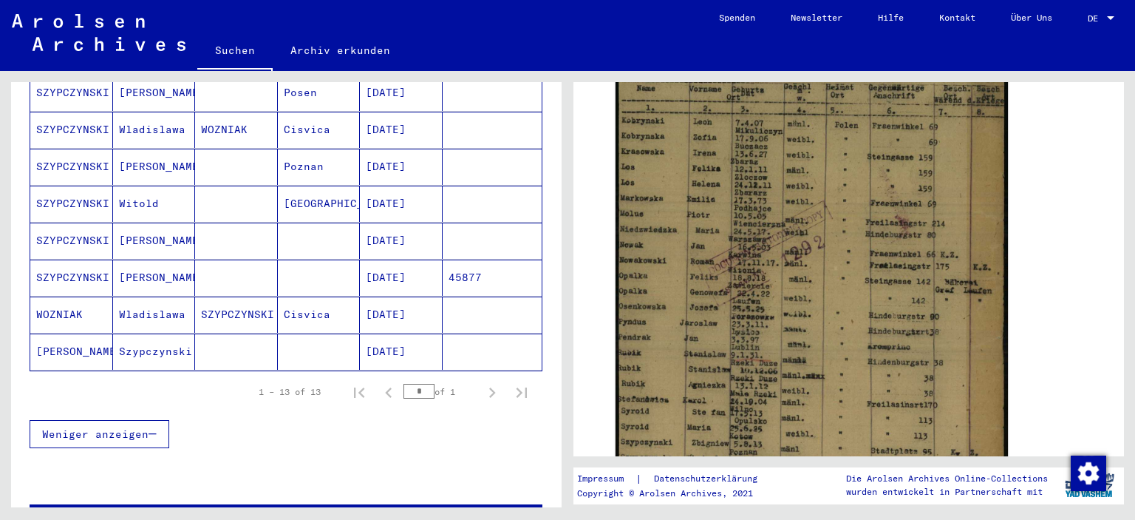
drag, startPoint x: 1127, startPoint y: 233, endPoint x: 1128, endPoint y: 248, distance: 14.9
click at [1128, 248] on div "2 Registrierungen von Ausländern und deutschen Verfolgten durch öffentliche Ein…" at bounding box center [852, 289] width 568 height 436
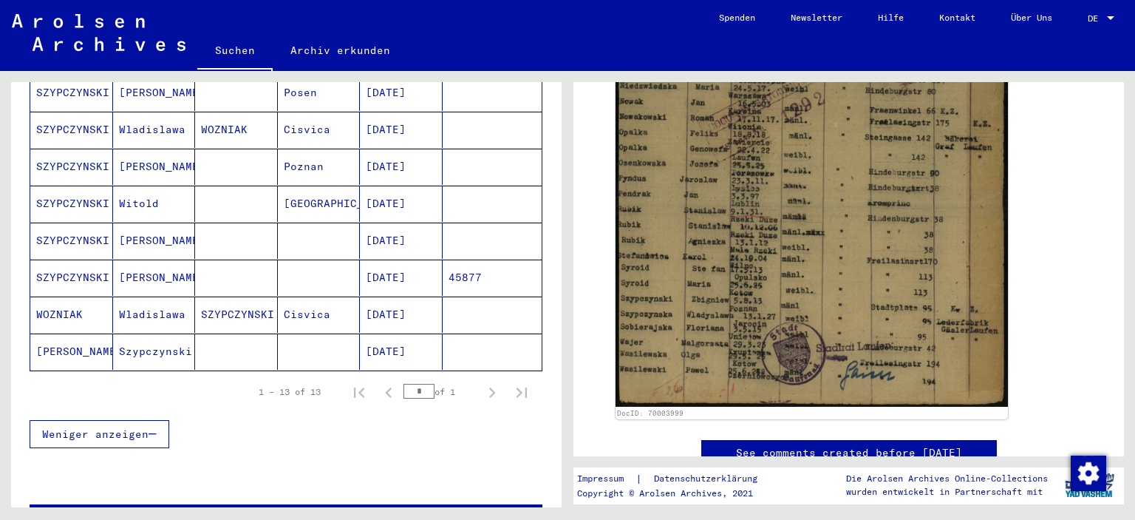
scroll to position [517, 0]
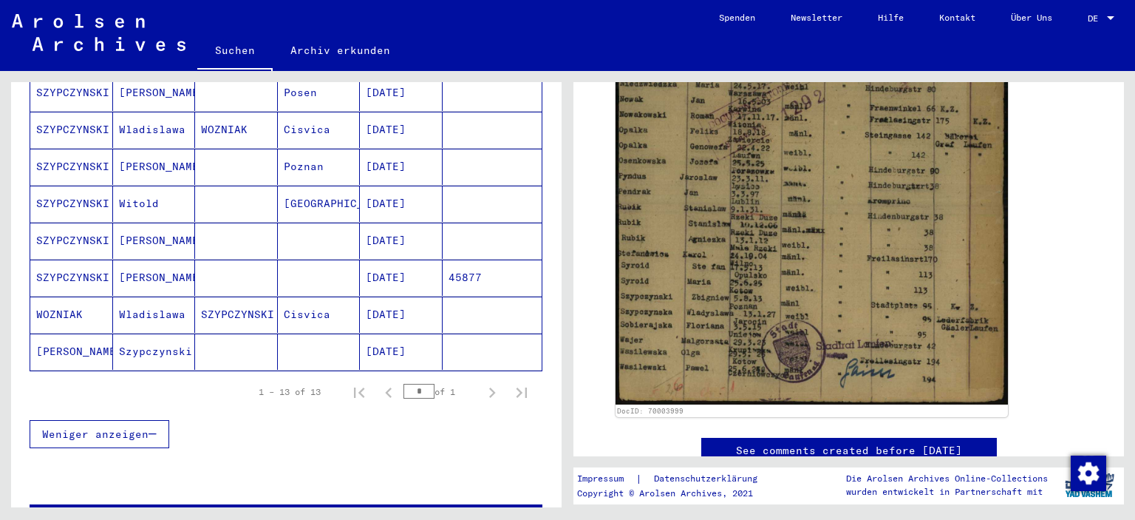
click at [30, 333] on mat-cell "[PERSON_NAME]" at bounding box center [71, 351] width 83 height 36
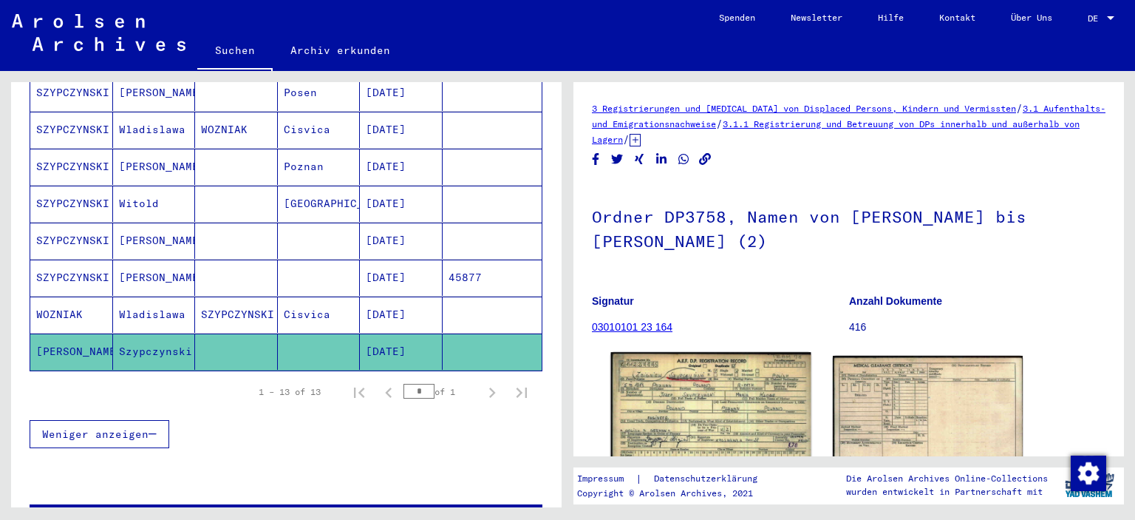
click at [719, 403] on img at bounding box center [711, 415] width 200 height 126
click at [74, 160] on mat-cell "SZYPCZYNSKI" at bounding box center [71, 167] width 83 height 36
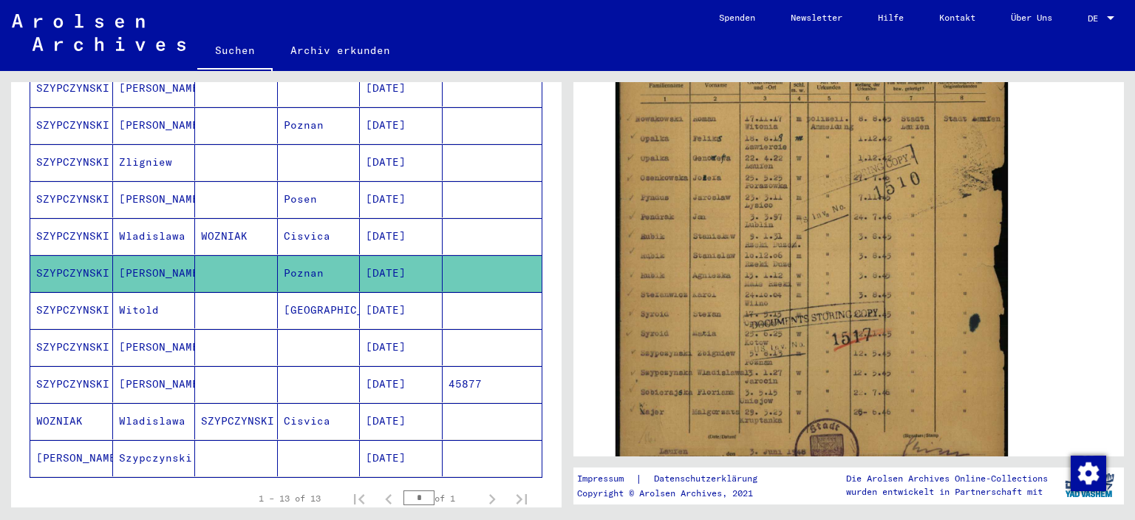
scroll to position [313, 0]
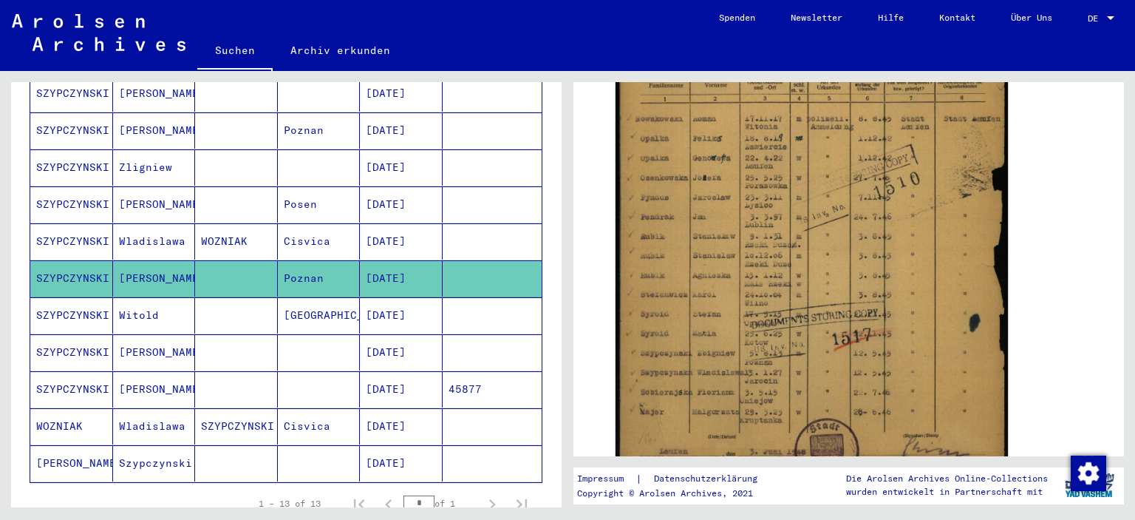
click at [66, 152] on mat-cell "SZYPCZYNSKI" at bounding box center [71, 167] width 83 height 36
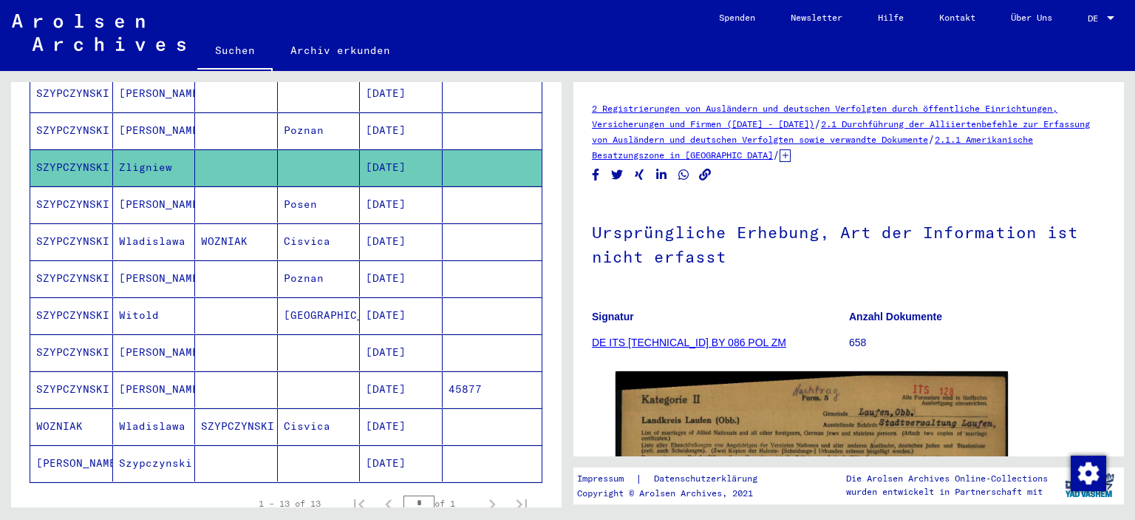
click at [58, 186] on mat-cell "SZYPCZYNSKI" at bounding box center [71, 204] width 83 height 36
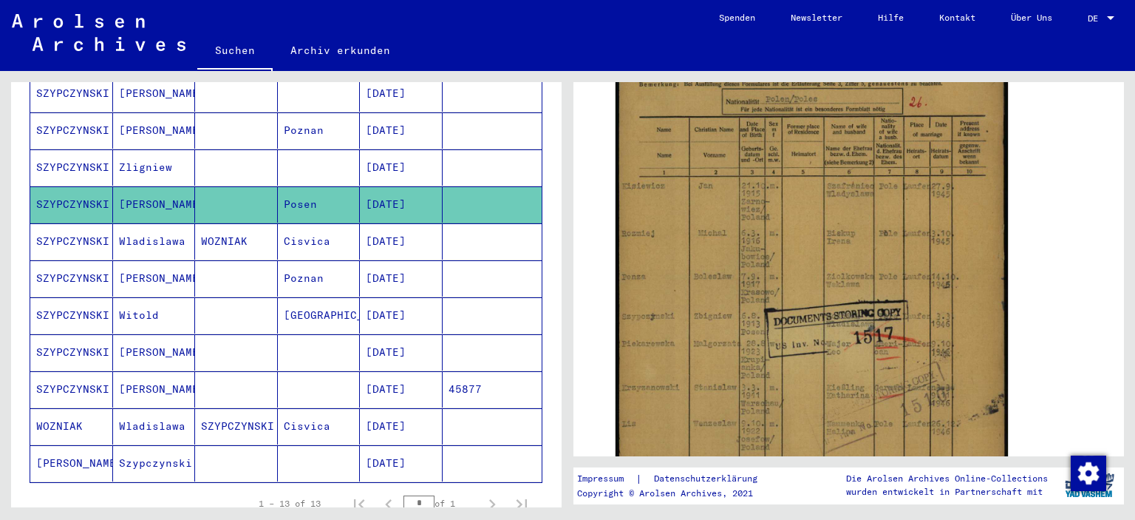
scroll to position [373, 0]
click at [83, 301] on mat-cell "SZYPCZYNSKI" at bounding box center [71, 315] width 83 height 36
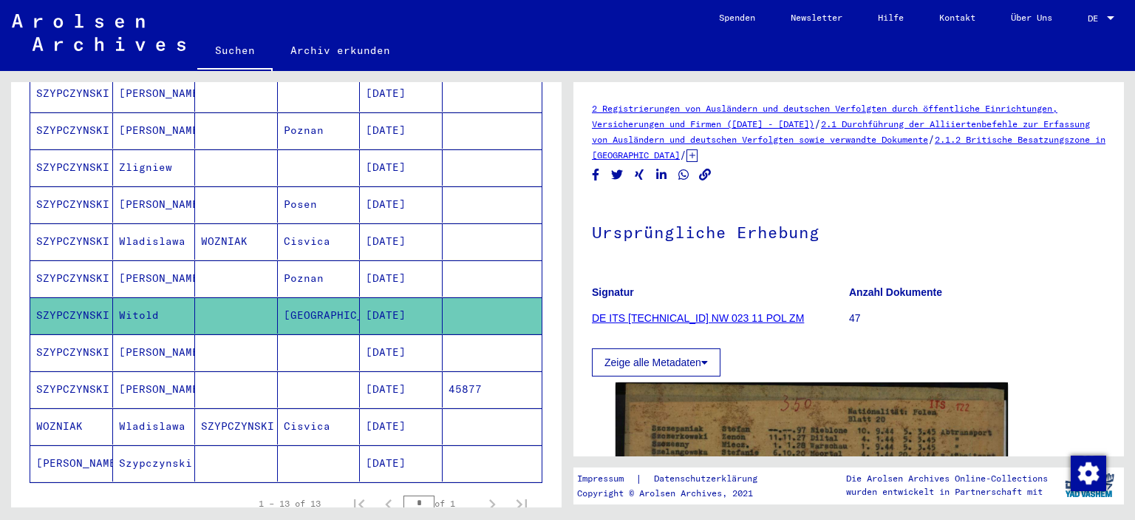
click at [105, 376] on mat-cell "SZYPCZYNSKI" at bounding box center [71, 389] width 83 height 36
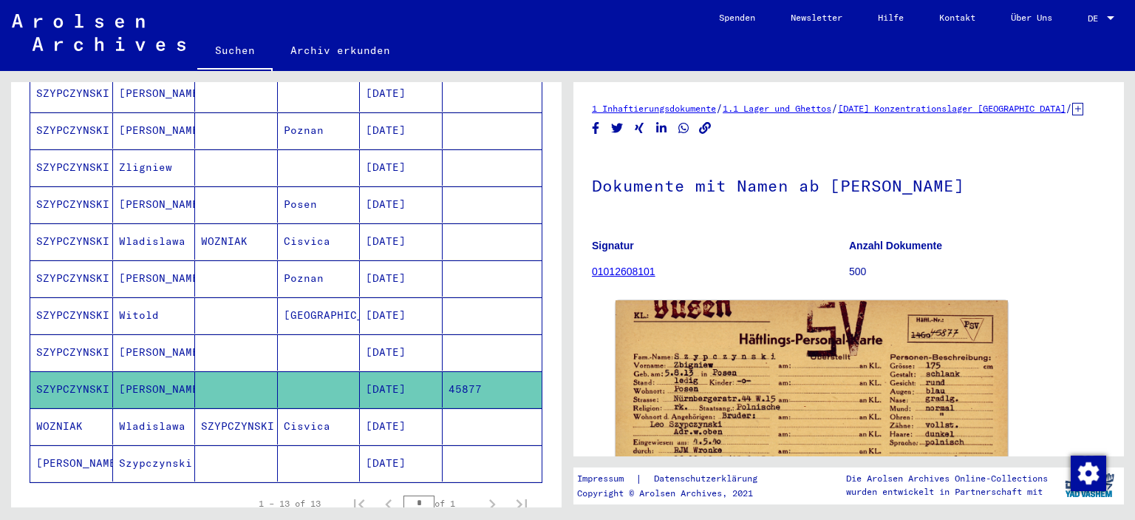
click at [44, 449] on icon at bounding box center [61, 460] width 37 height 59
click at [150, 445] on mat-cell "Szypczynski" at bounding box center [154, 463] width 83 height 36
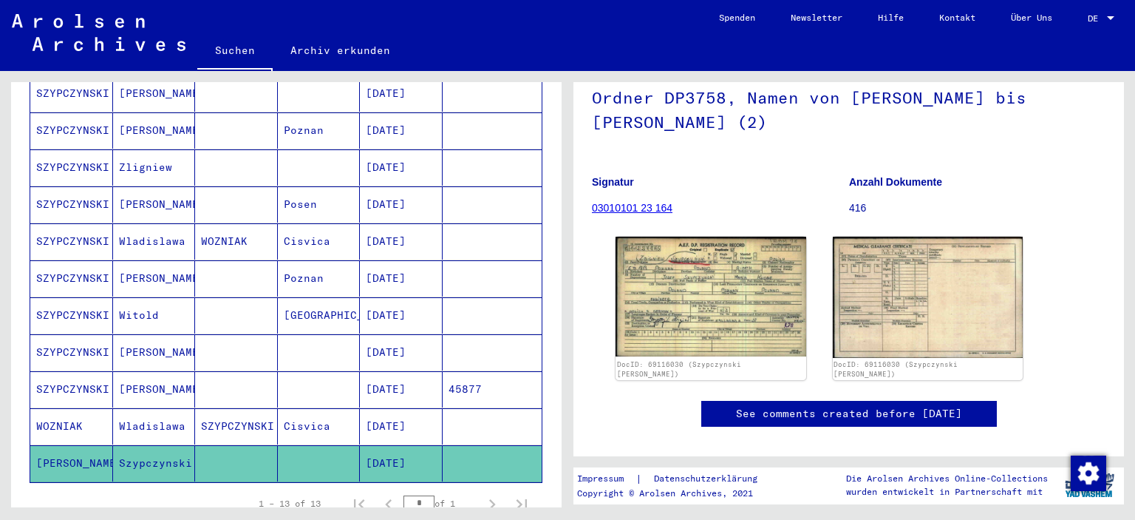
scroll to position [157, 0]
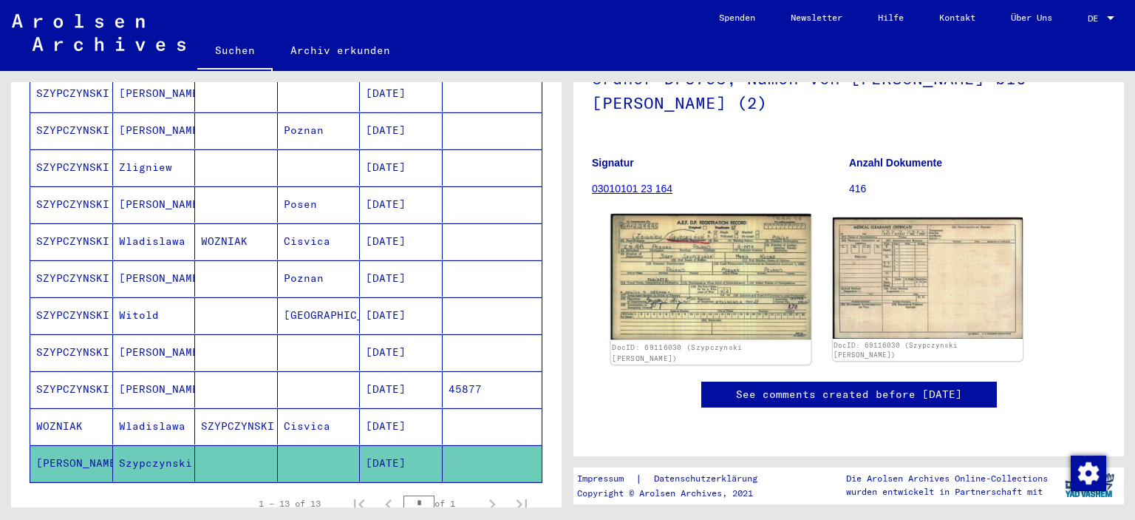
click at [733, 274] on img at bounding box center [711, 277] width 200 height 126
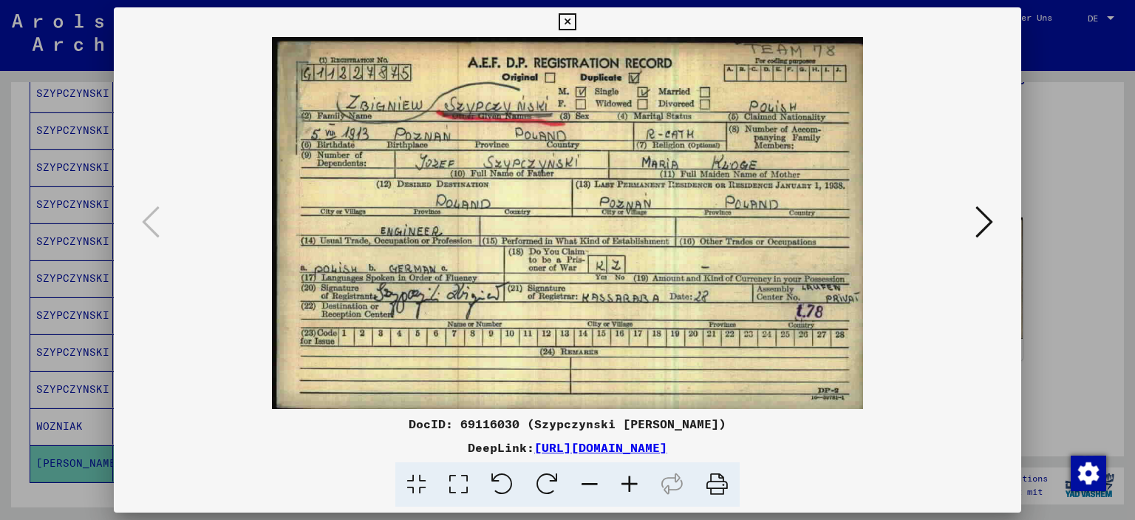
click at [571, 18] on icon at bounding box center [567, 22] width 17 height 18
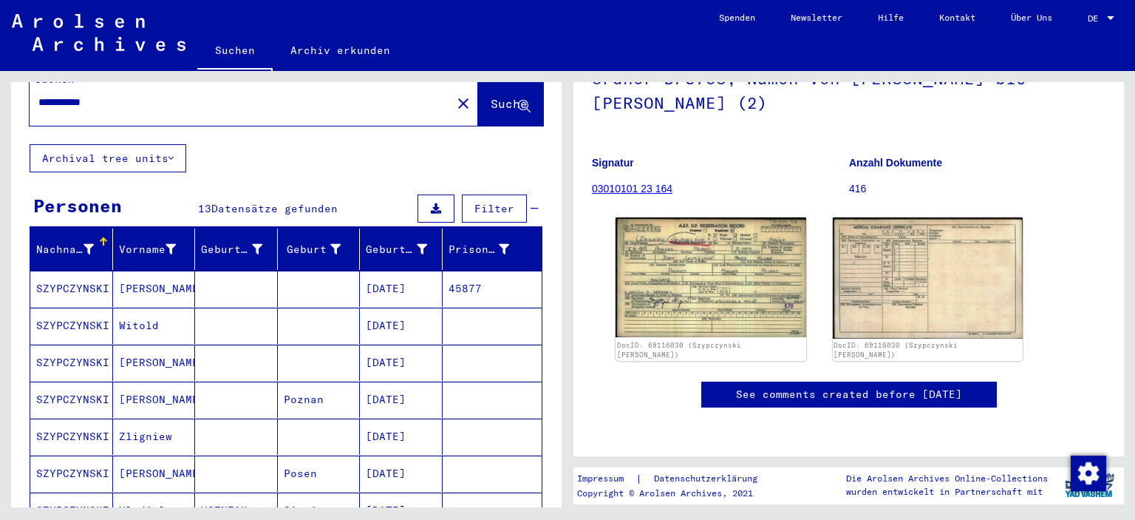
scroll to position [0, 0]
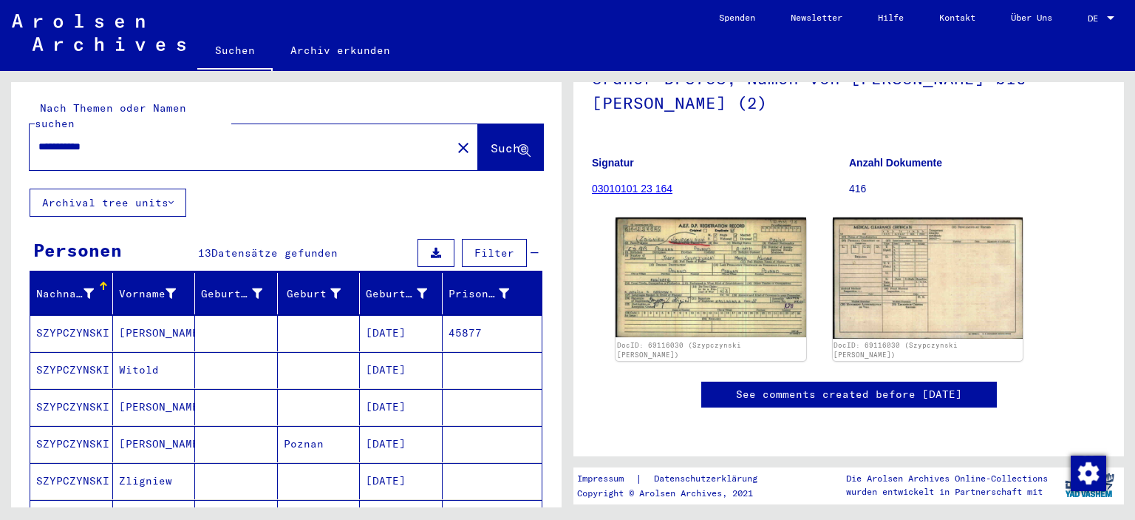
click at [219, 139] on input "**********" at bounding box center [240, 147] width 404 height 16
type input "*"
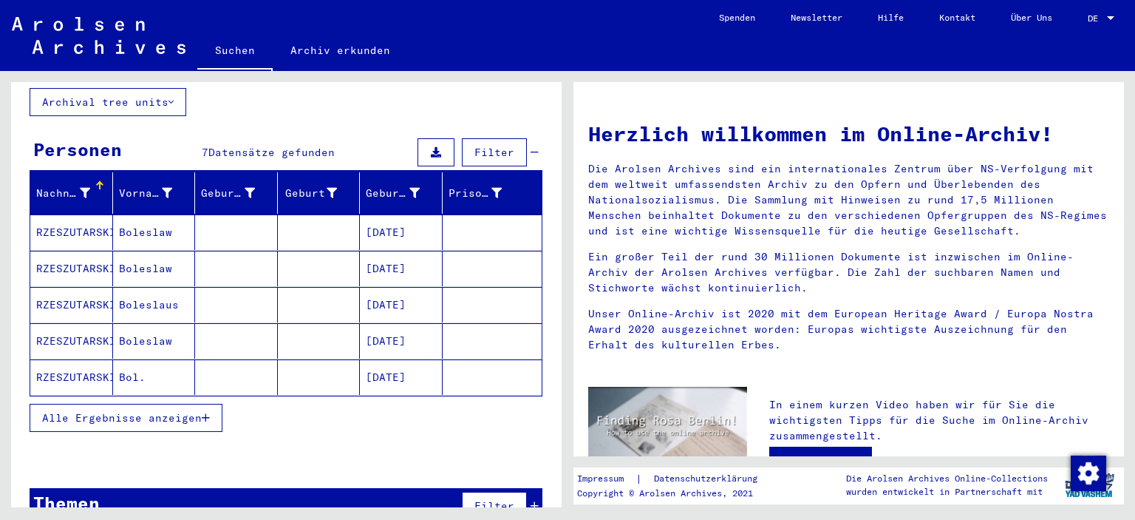
scroll to position [103, 0]
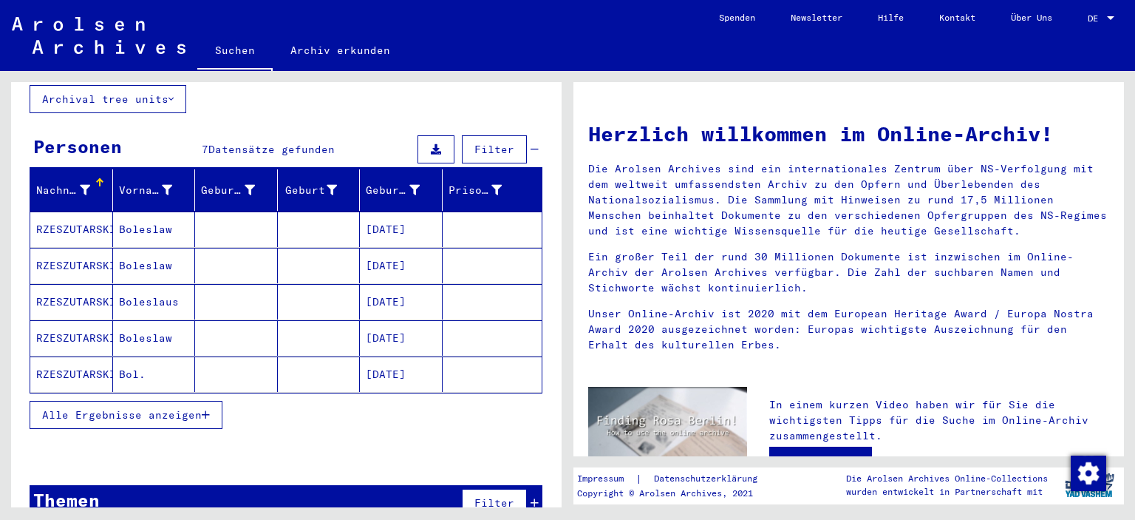
click at [100, 285] on mat-cell "RZESZUTARSKI" at bounding box center [71, 301] width 83 height 35
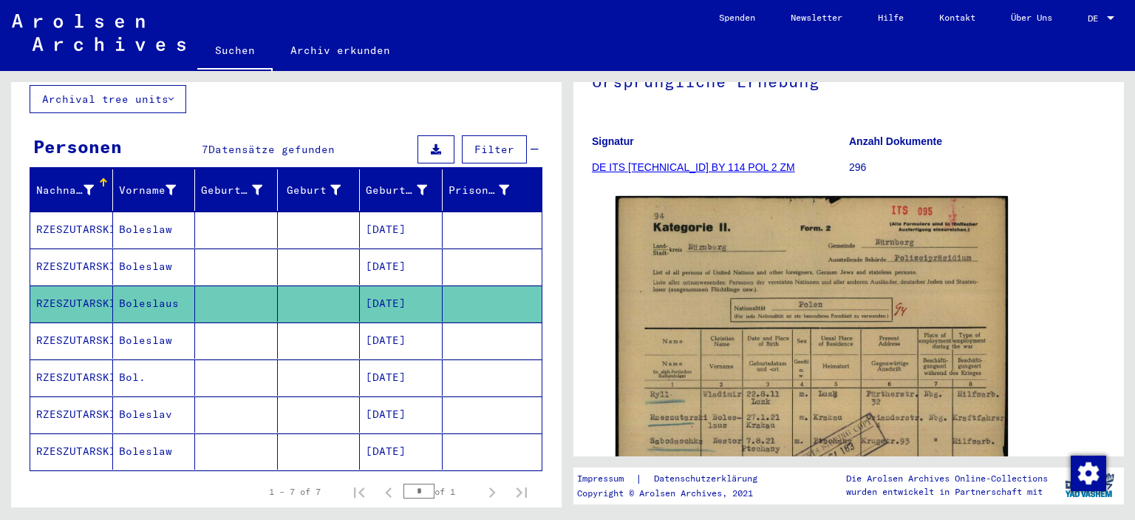
scroll to position [171, 0]
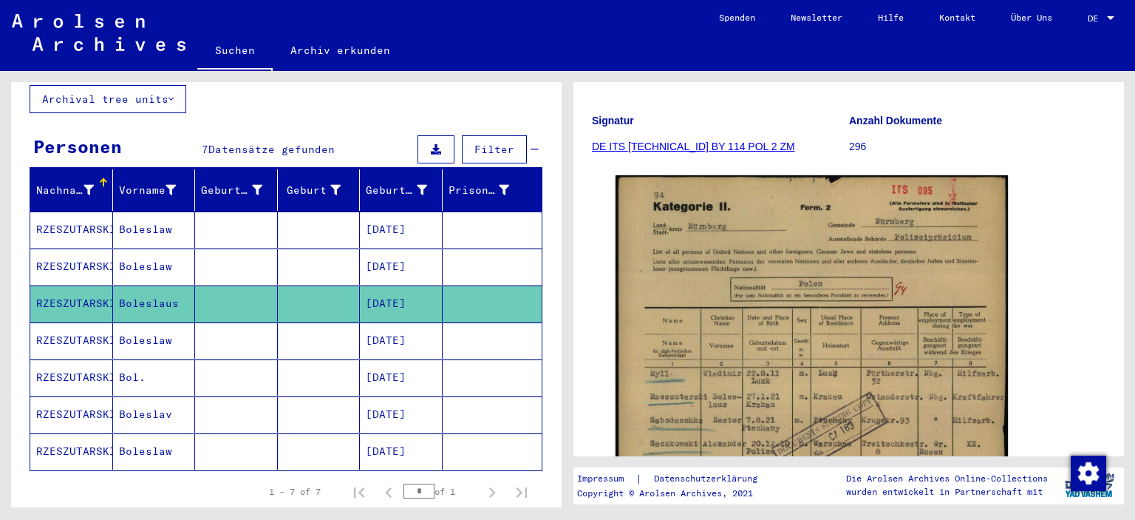
click at [105, 336] on mat-cell "RZESZUTARSKI" at bounding box center [71, 340] width 83 height 36
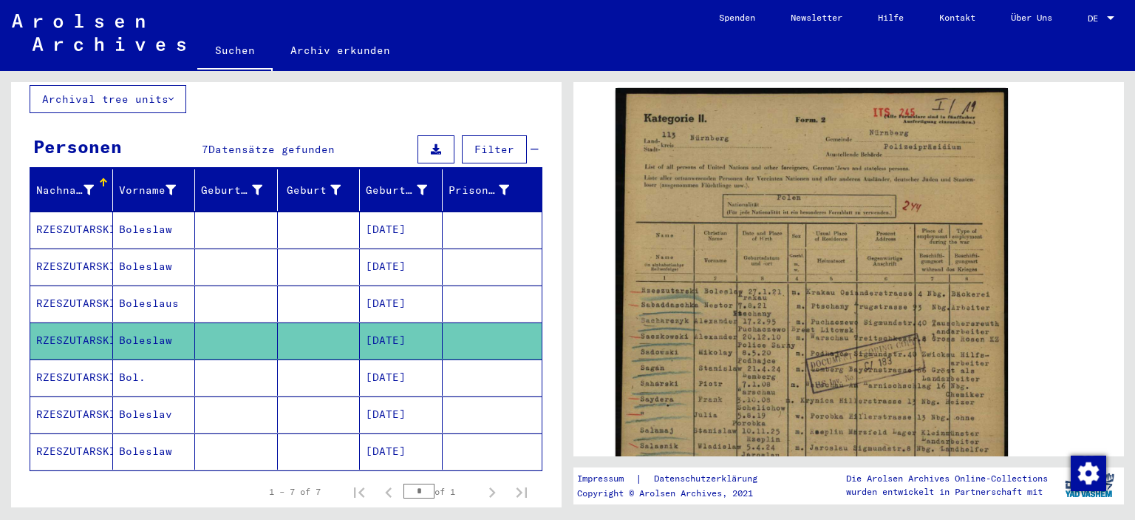
scroll to position [263, 0]
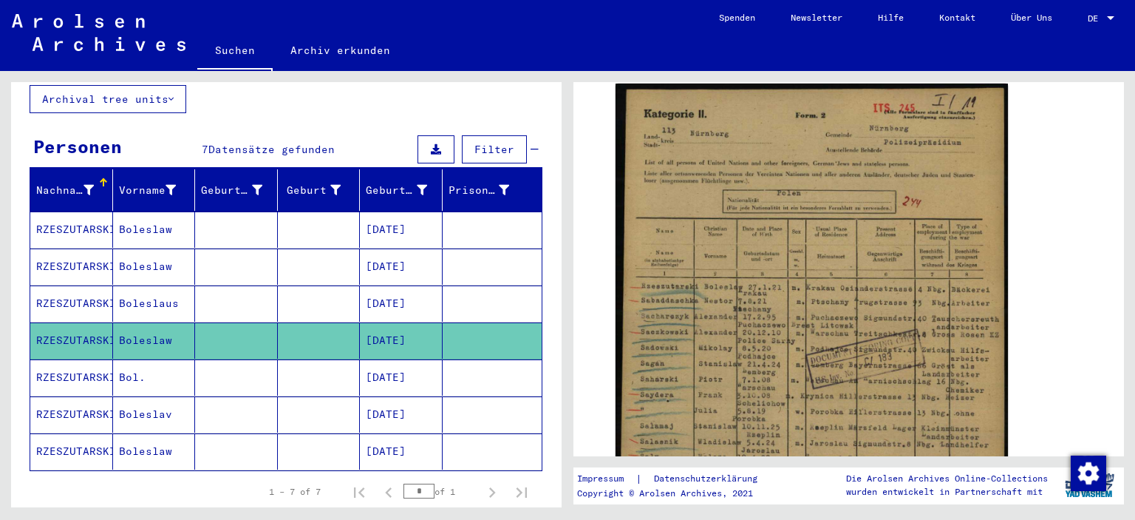
click at [92, 396] on mat-cell "RZESZUTARSKI" at bounding box center [71, 414] width 83 height 36
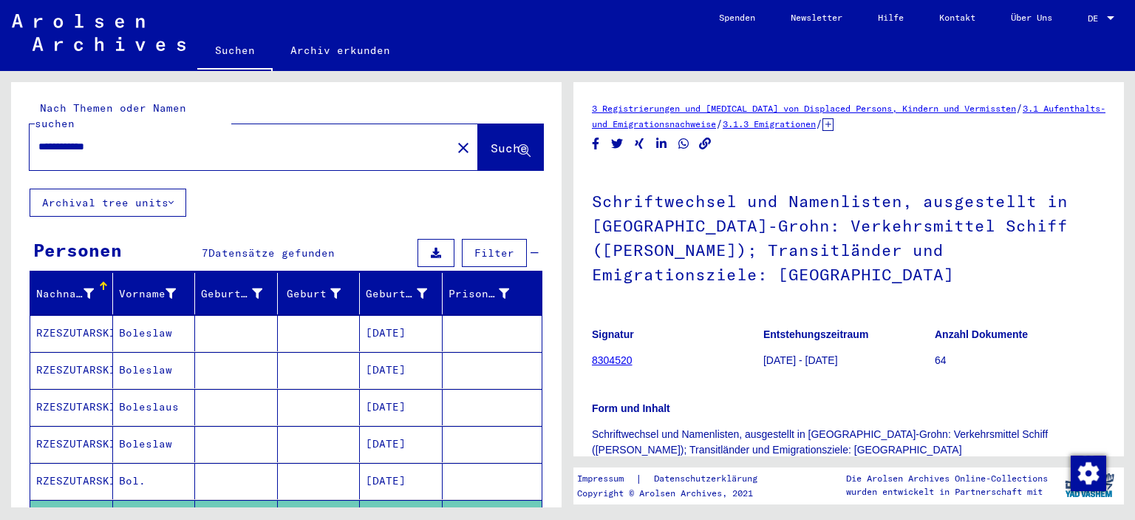
click at [181, 139] on input "**********" at bounding box center [240, 147] width 404 height 16
click at [179, 130] on div "**********" at bounding box center [236, 146] width 413 height 33
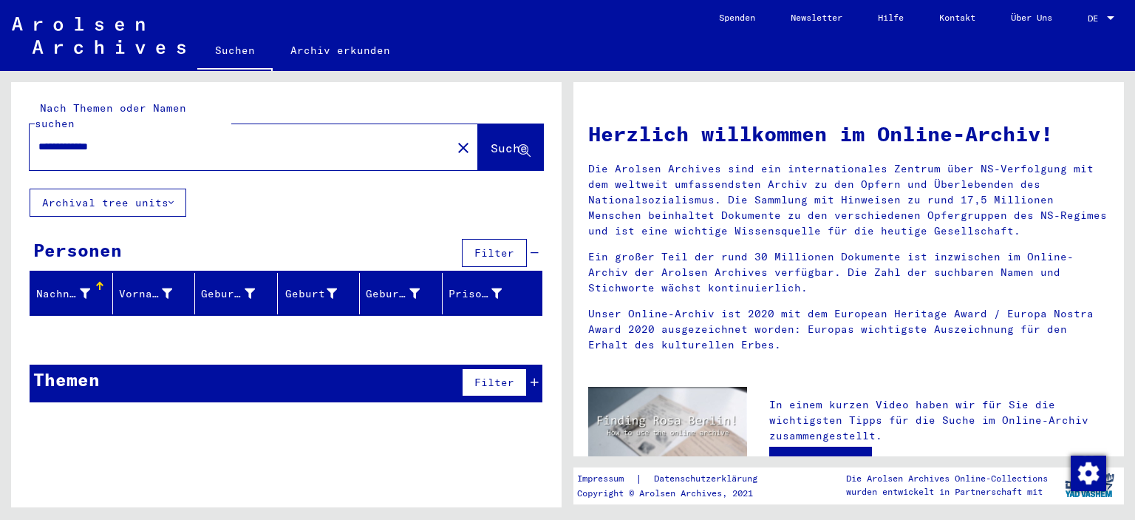
type input "**********"
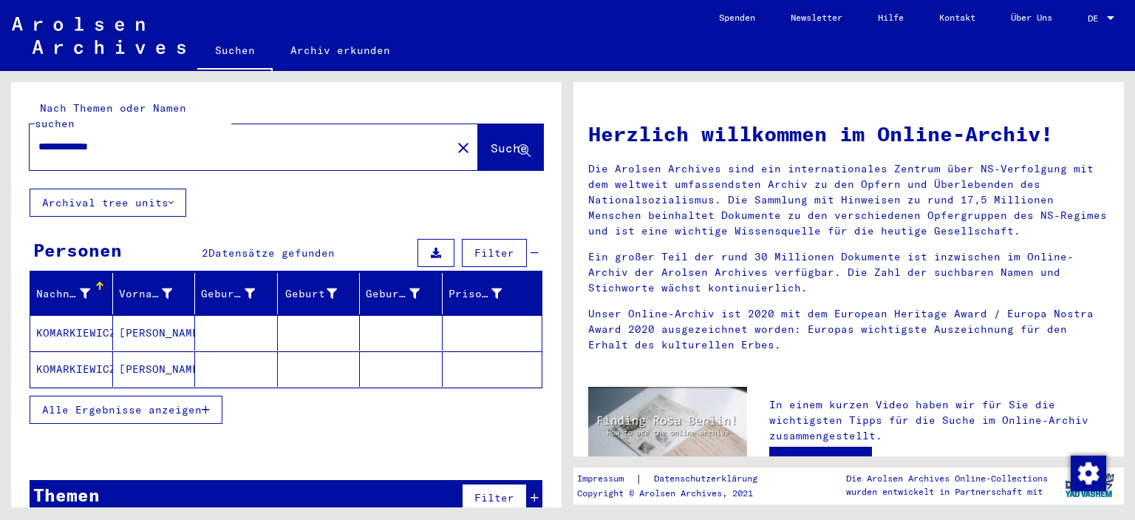
click at [91, 315] on mat-cell "KOMARKIEWICZ" at bounding box center [71, 332] width 83 height 35
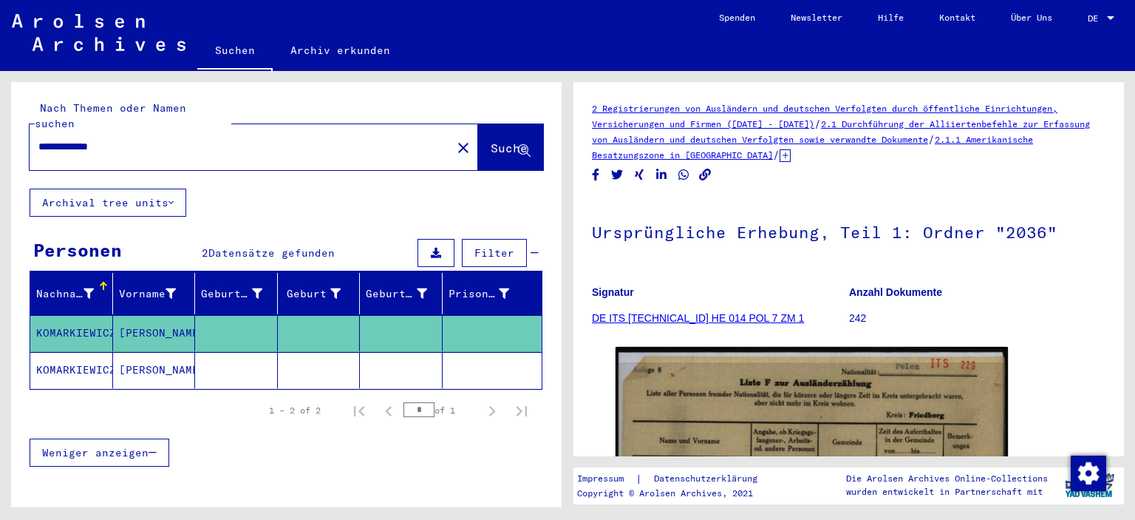
click at [78, 359] on mat-cell "KOMARKIEWICZ" at bounding box center [71, 370] width 83 height 36
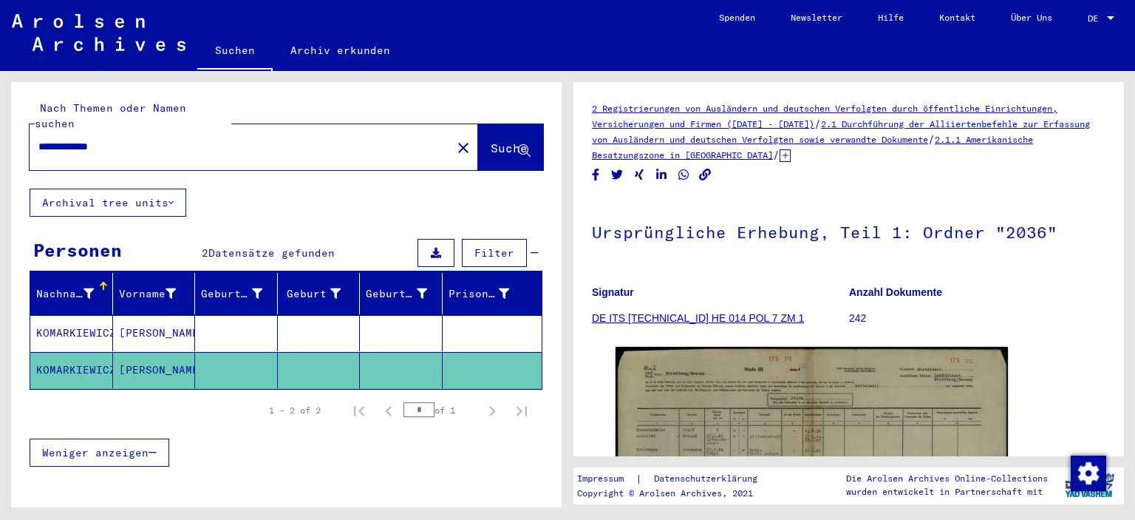
scroll to position [155, 0]
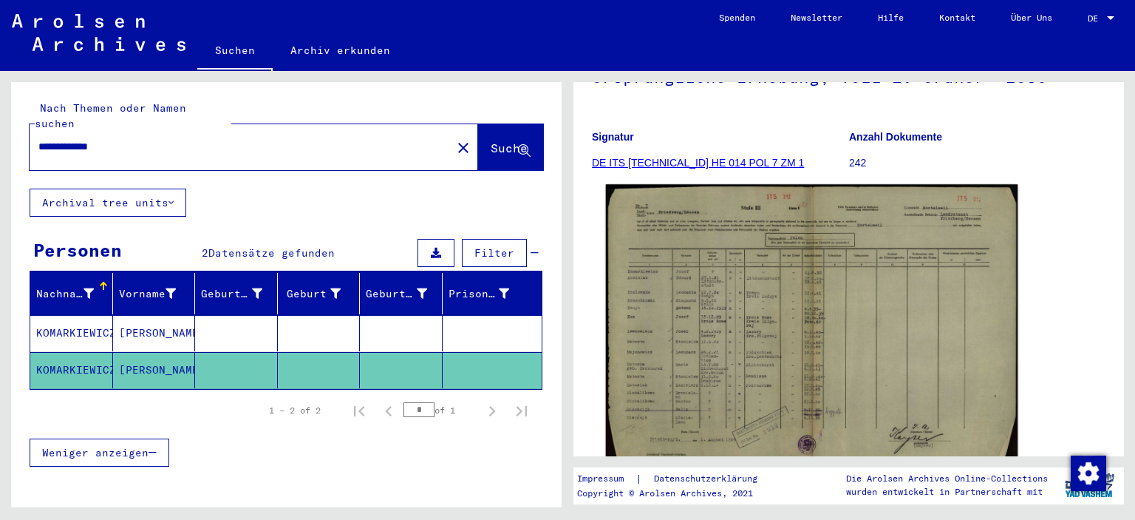
click at [826, 270] on img at bounding box center [812, 329] width 412 height 290
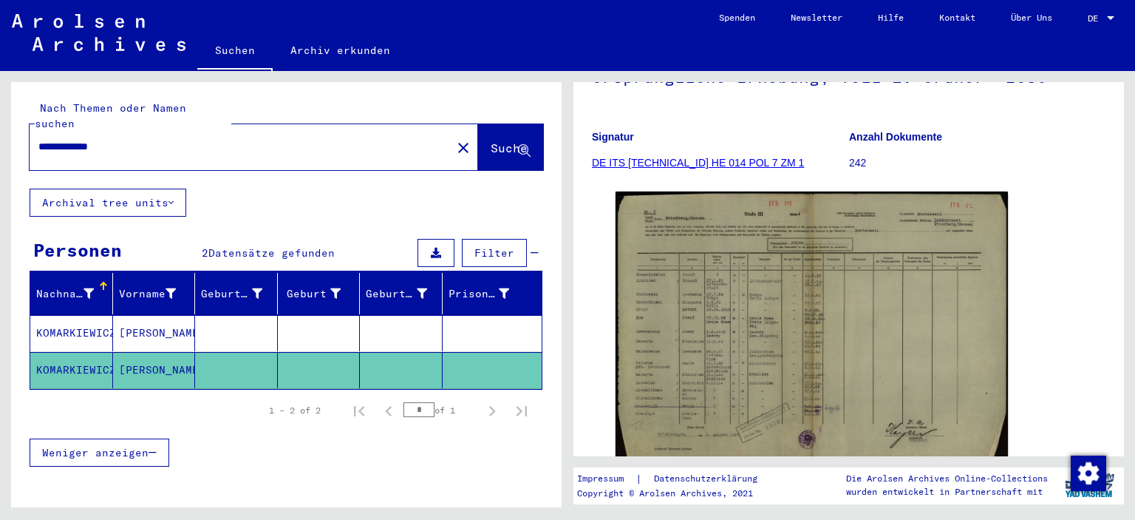
click at [150, 320] on mat-cell "[PERSON_NAME]" at bounding box center [154, 333] width 83 height 36
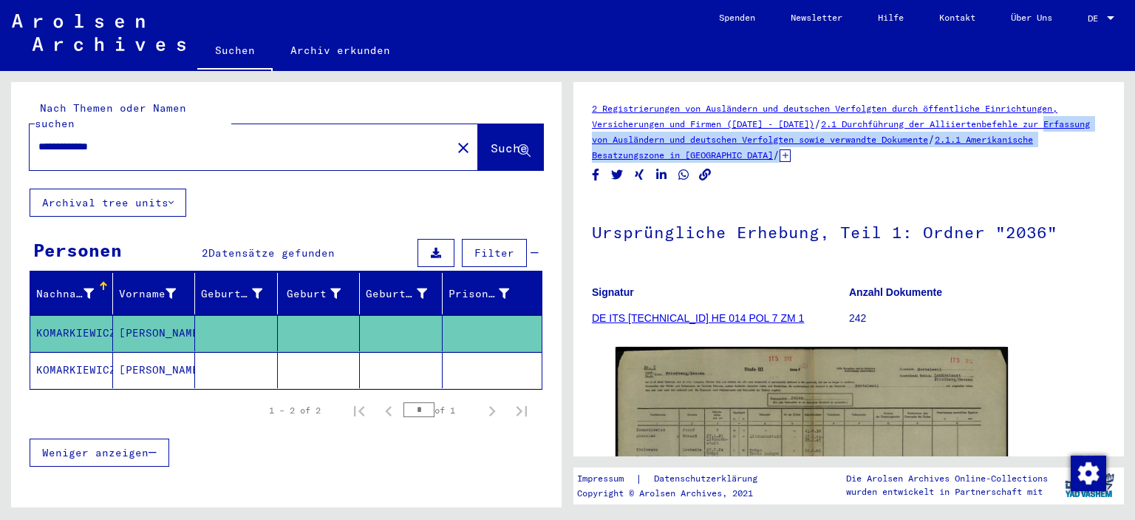
drag, startPoint x: 1107, startPoint y: 126, endPoint x: 1130, endPoint y: 179, distance: 57.3
click at [1130, 179] on div "2 Registrierungen von Ausländern und deutschen Verfolgten durch öffentliche Ein…" at bounding box center [852, 289] width 568 height 436
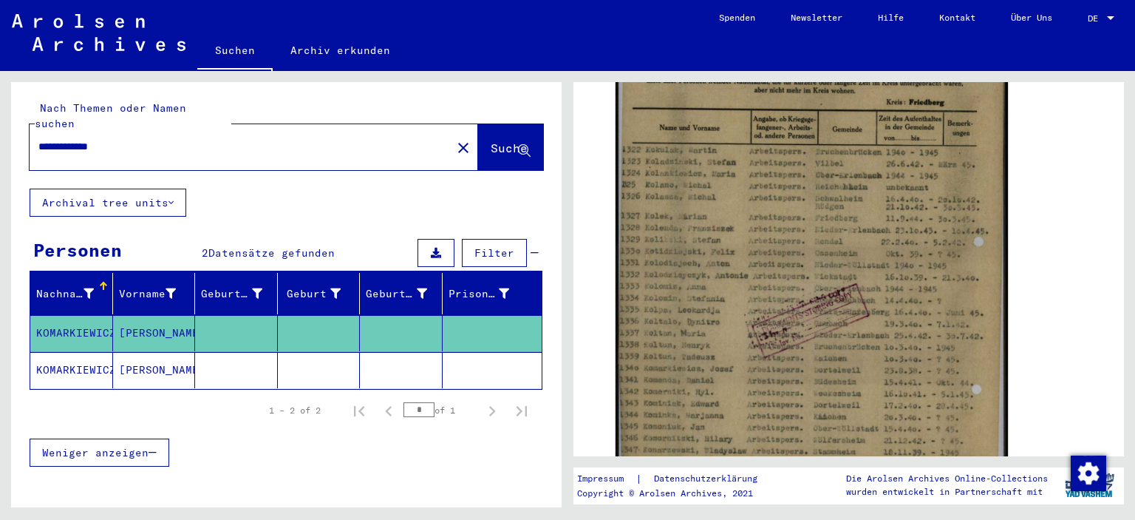
scroll to position [353, 0]
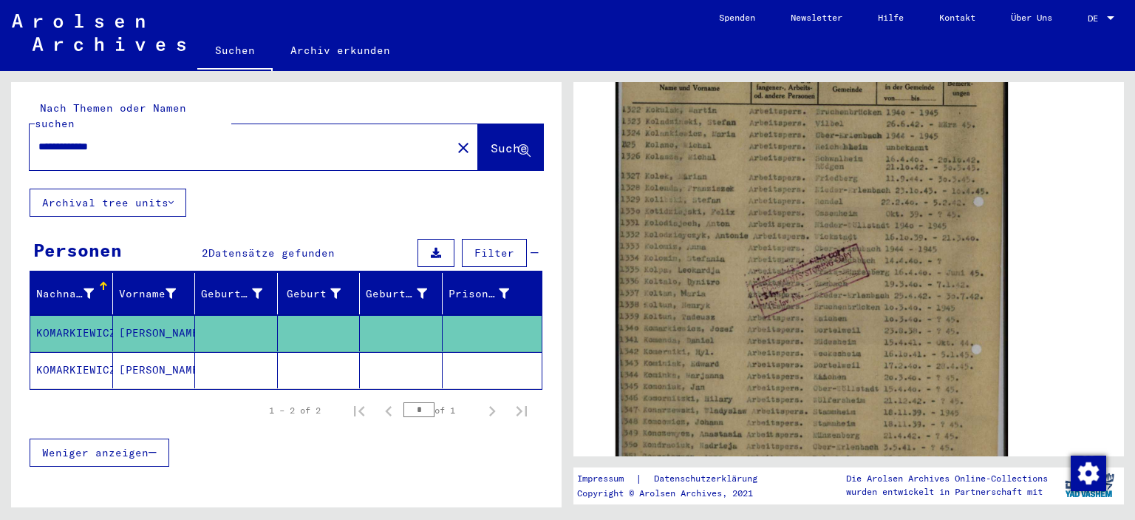
click at [262, 139] on input "**********" at bounding box center [240, 147] width 404 height 16
type input "**********"
